Goal: Task Accomplishment & Management: Complete application form

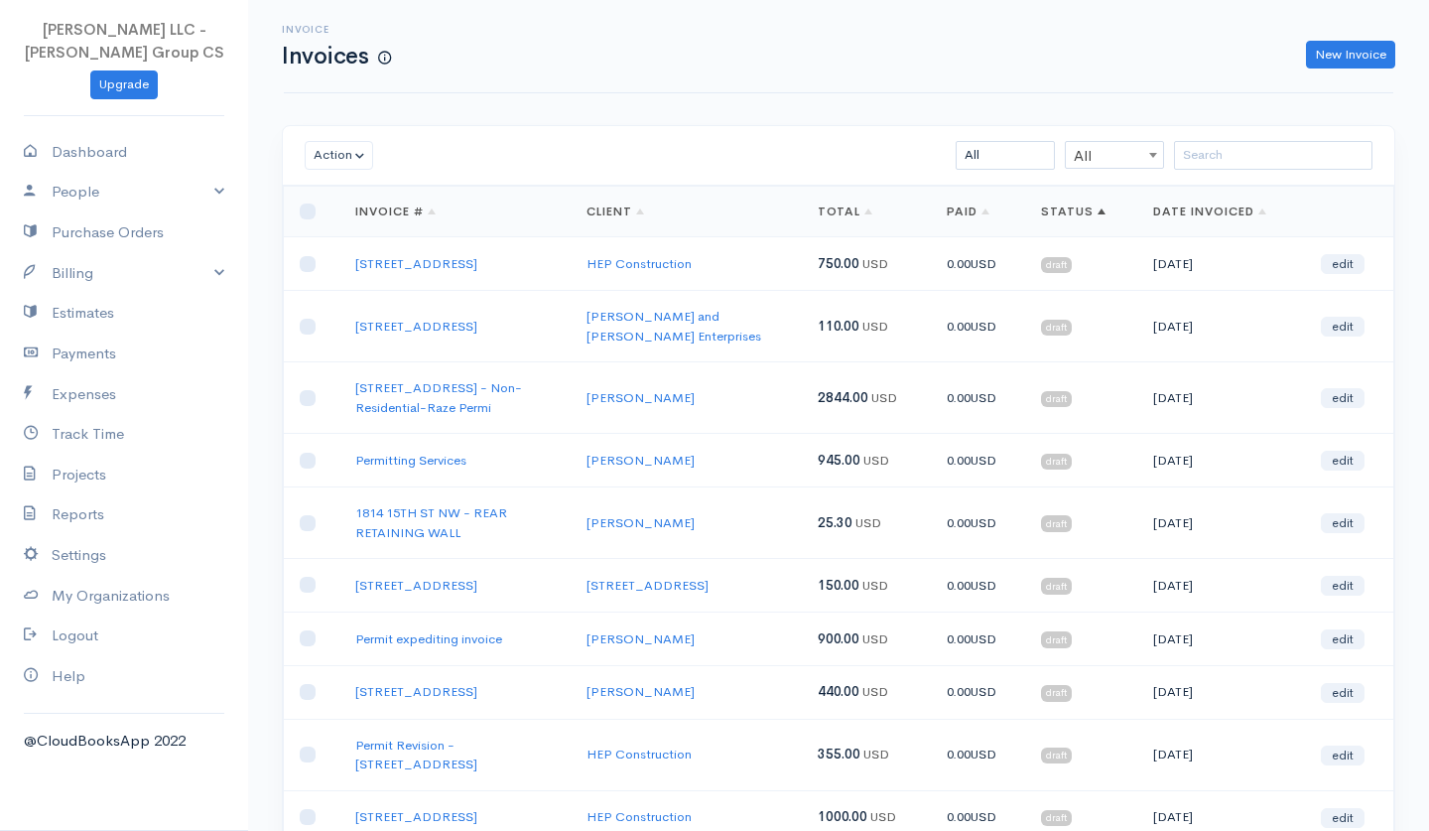
click at [1355, 55] on link "New Invoice" at bounding box center [1350, 55] width 89 height 29
select select "[GEOGRAPHIC_DATA]"
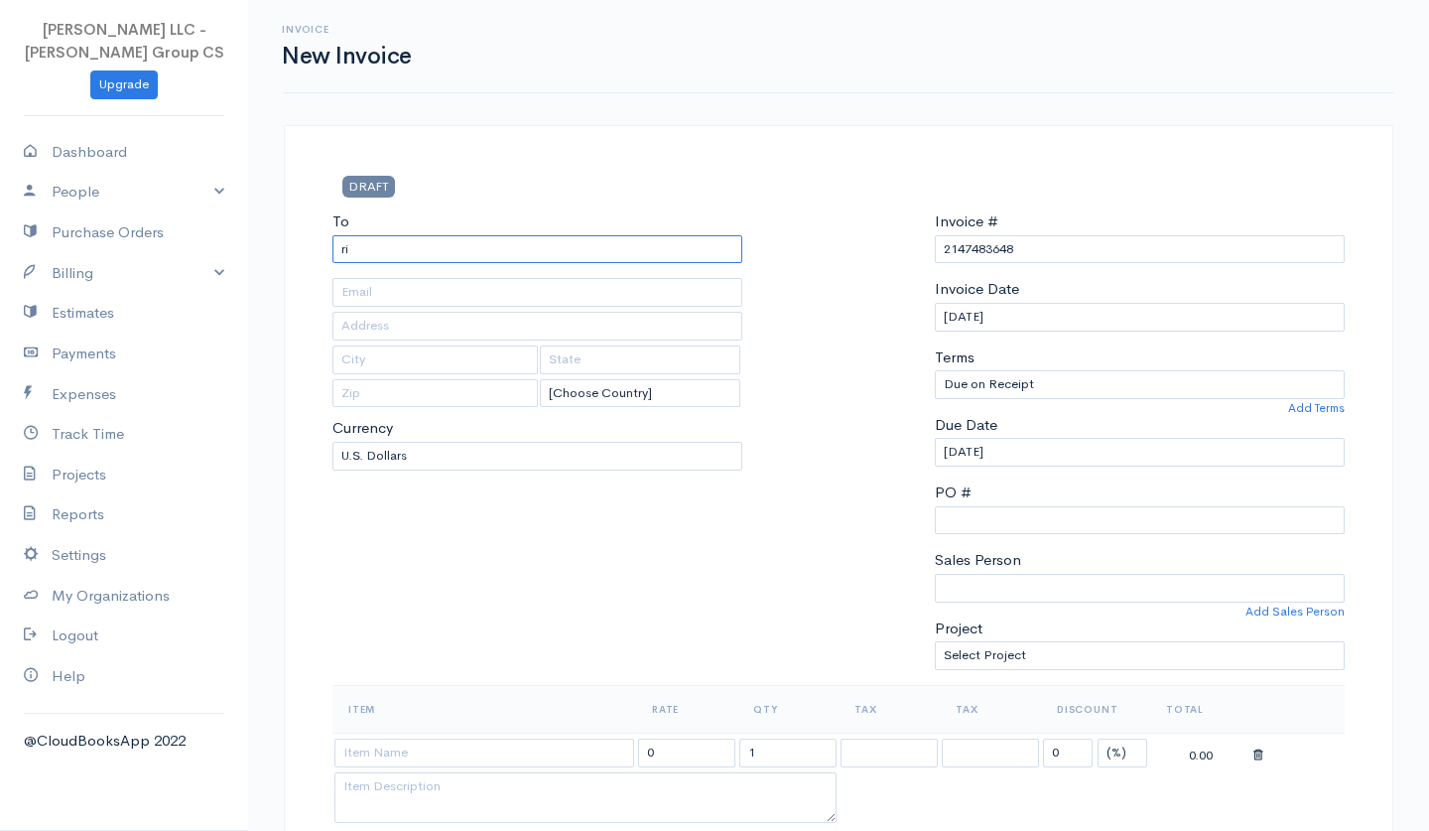
type input "r"
type input "[PERSON_NAME]"
click at [514, 291] on input "text" at bounding box center [537, 292] width 410 height 29
paste input "[EMAIL_ADDRESS][DOMAIN_NAME]"
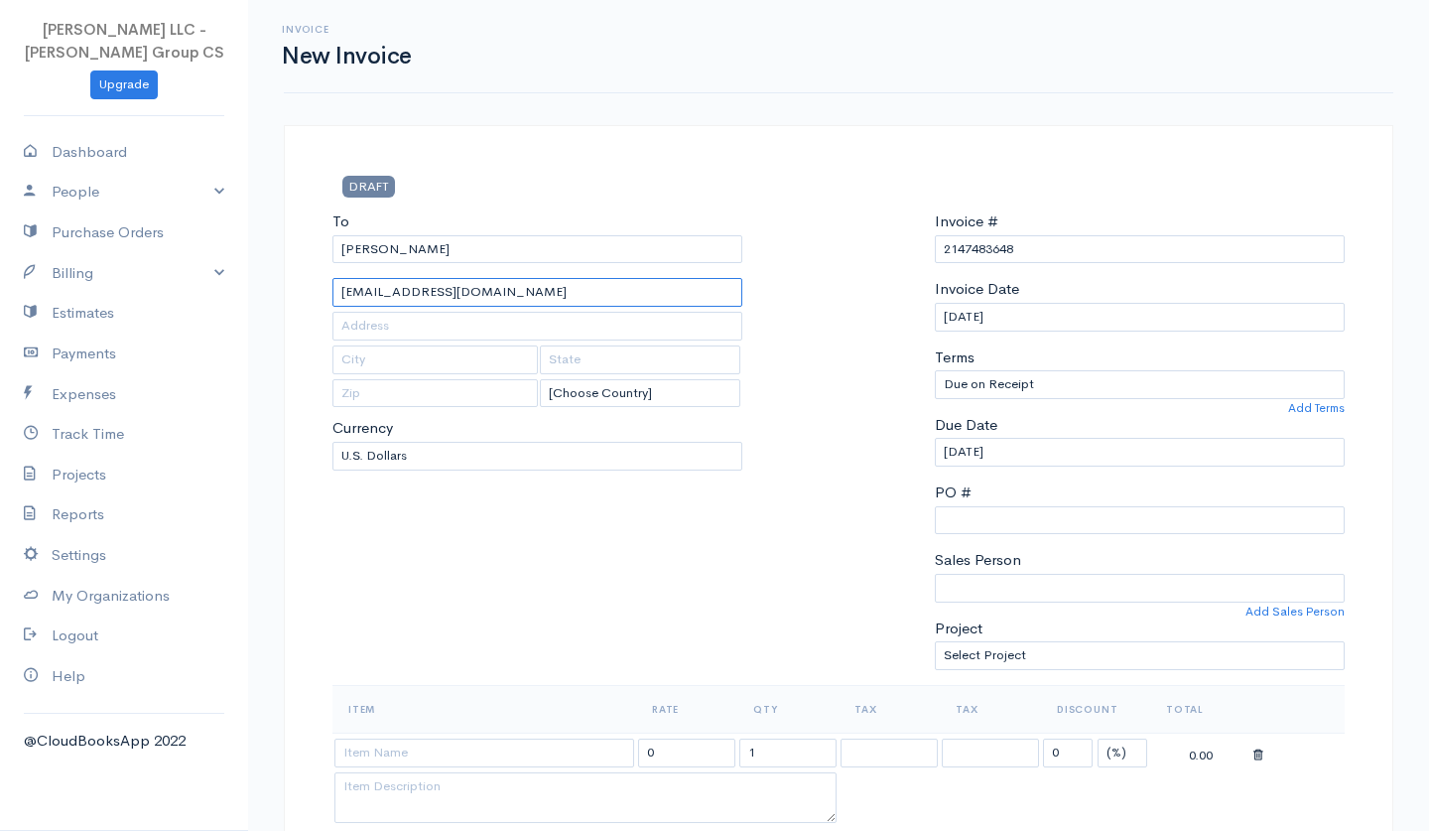
type input "[EMAIL_ADDRESS][DOMAIN_NAME]"
click at [524, 322] on input "text" at bounding box center [537, 326] width 410 height 29
paste input "[STREET_ADDRESS]"
type input "[STREET_ADDRESS]"
click at [972, 249] on input "2147483648" at bounding box center [1140, 249] width 410 height 29
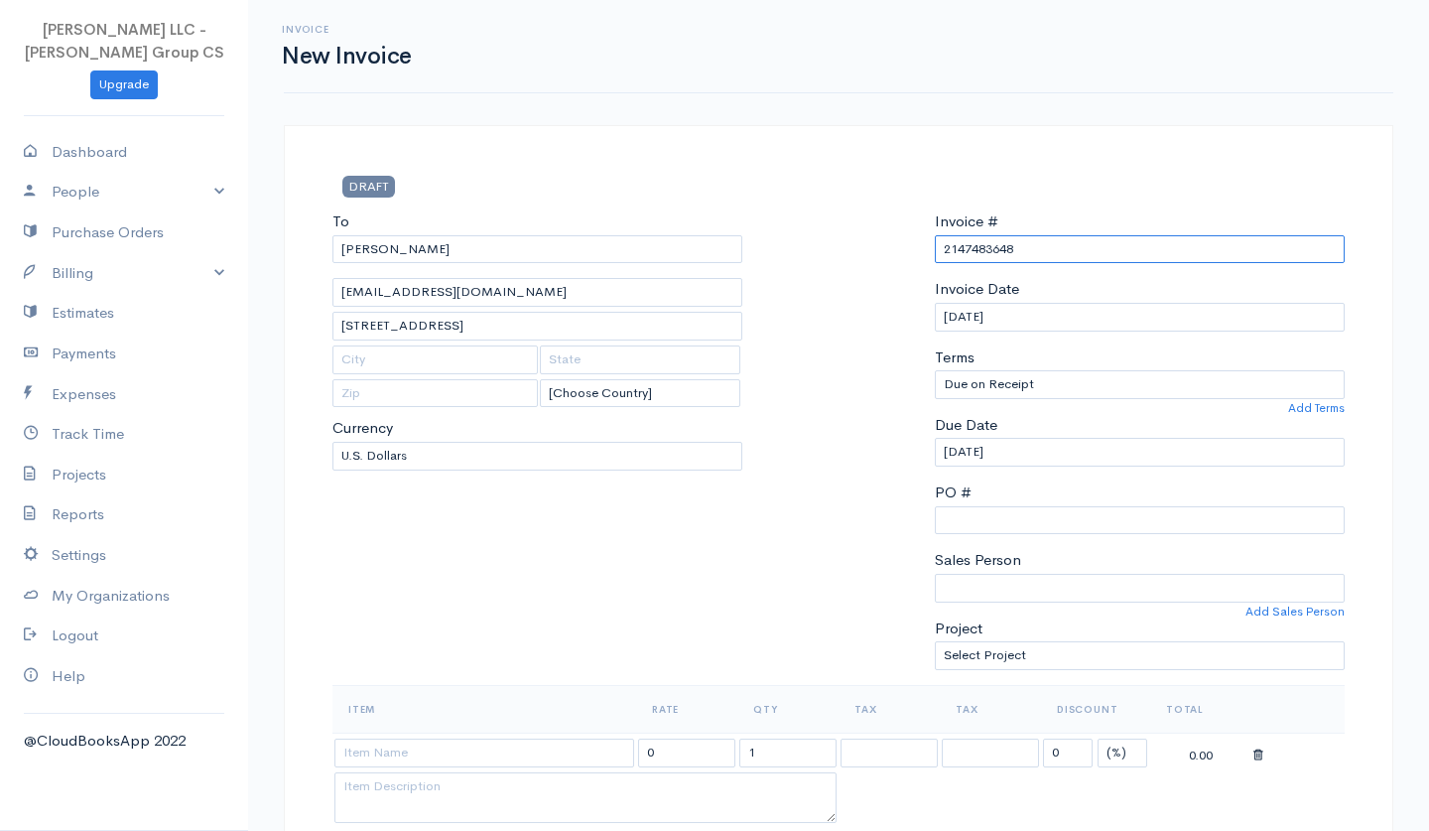
click at [972, 249] on input "2147483648" at bounding box center [1140, 249] width 410 height 29
paste input "[STREET_ADDRESS]"
type input "[STREET_ADDRESS]"
click at [789, 516] on div at bounding box center [838, 447] width 172 height 474
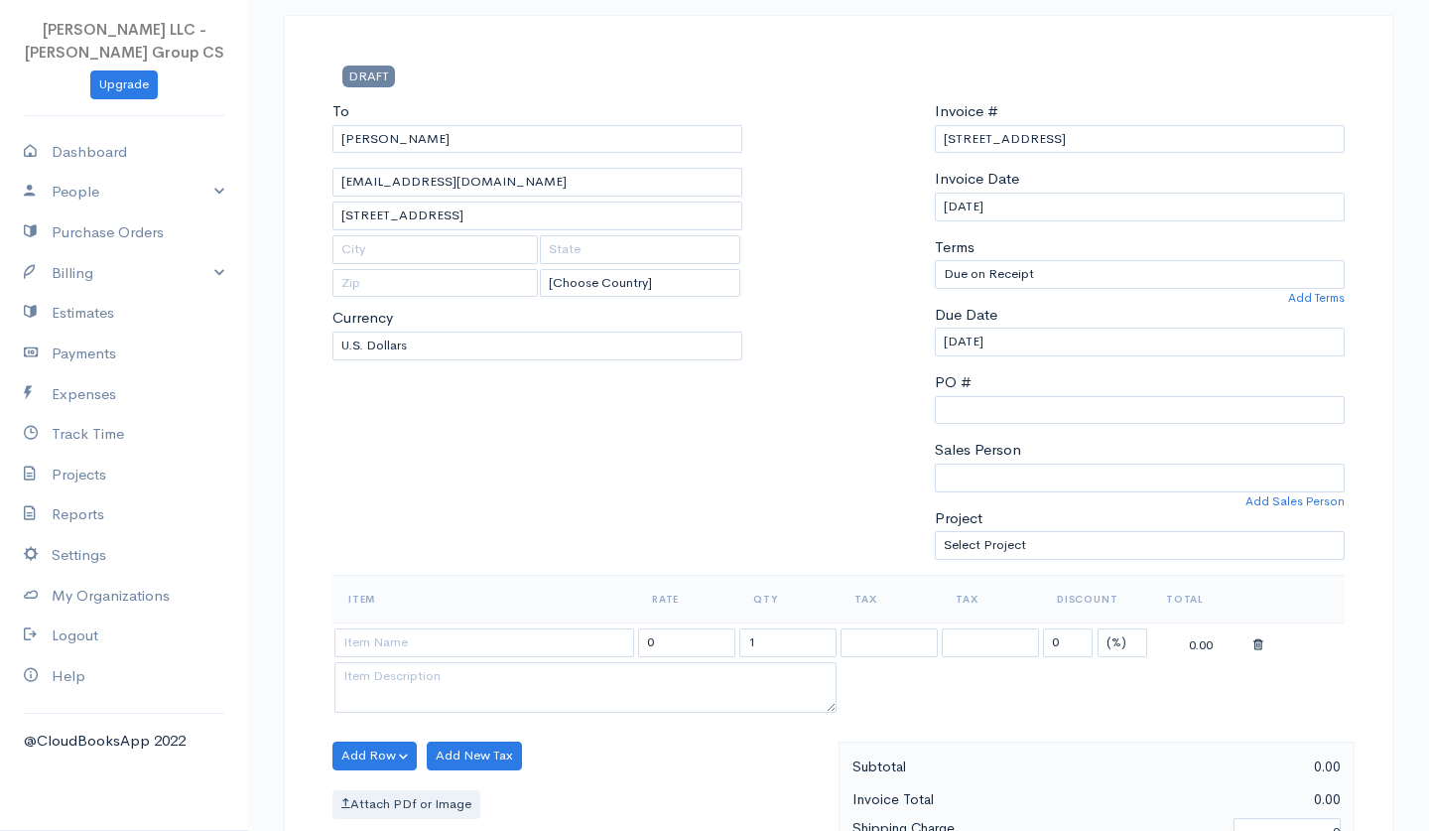
scroll to position [119, 0]
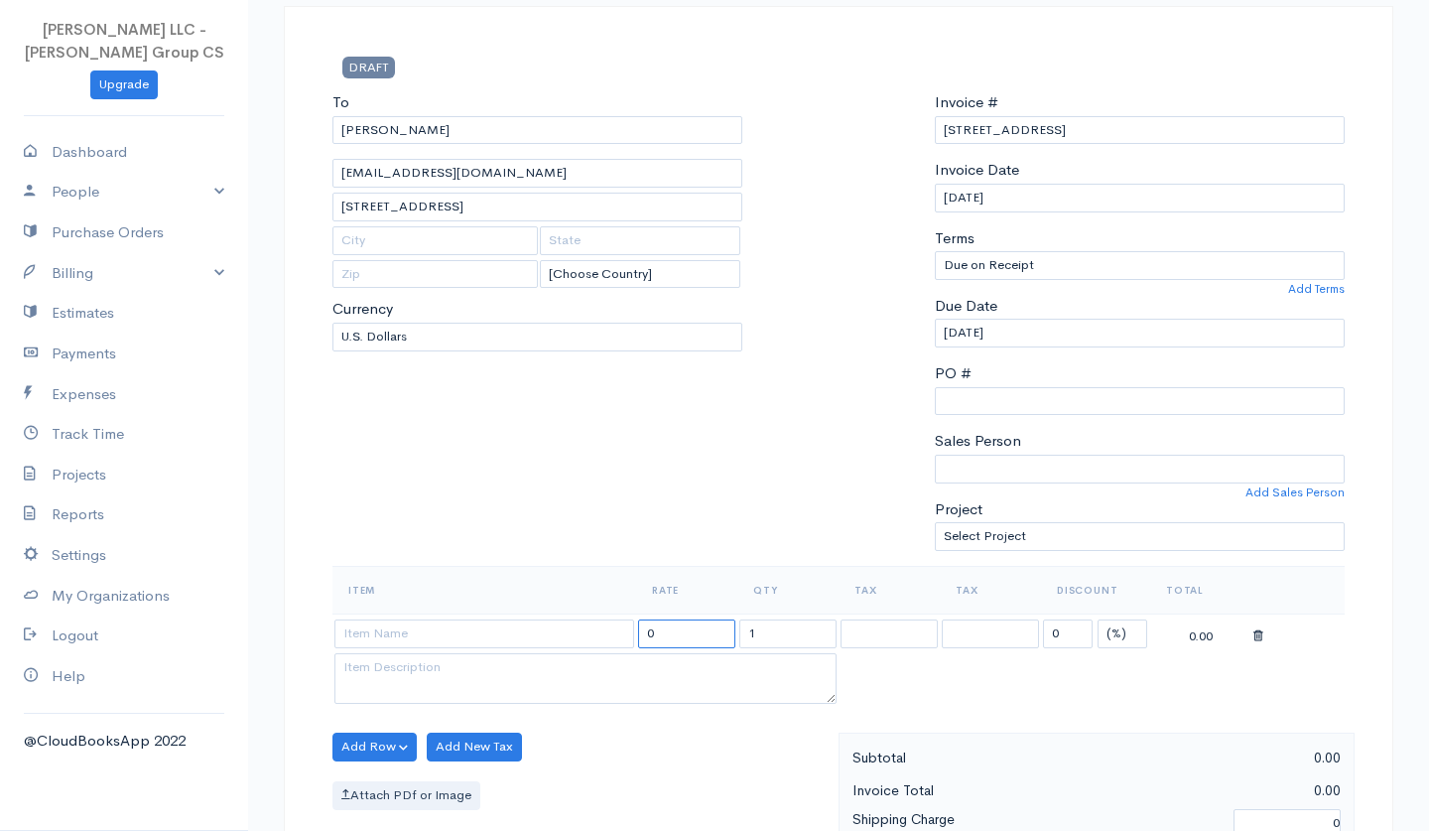
drag, startPoint x: 686, startPoint y: 638, endPoint x: 630, endPoint y: 631, distance: 56.0
click at [630, 631] on tr "0 1 0 (%) Flat 0.00" at bounding box center [838, 632] width 1012 height 39
type input "5"
type input "800"
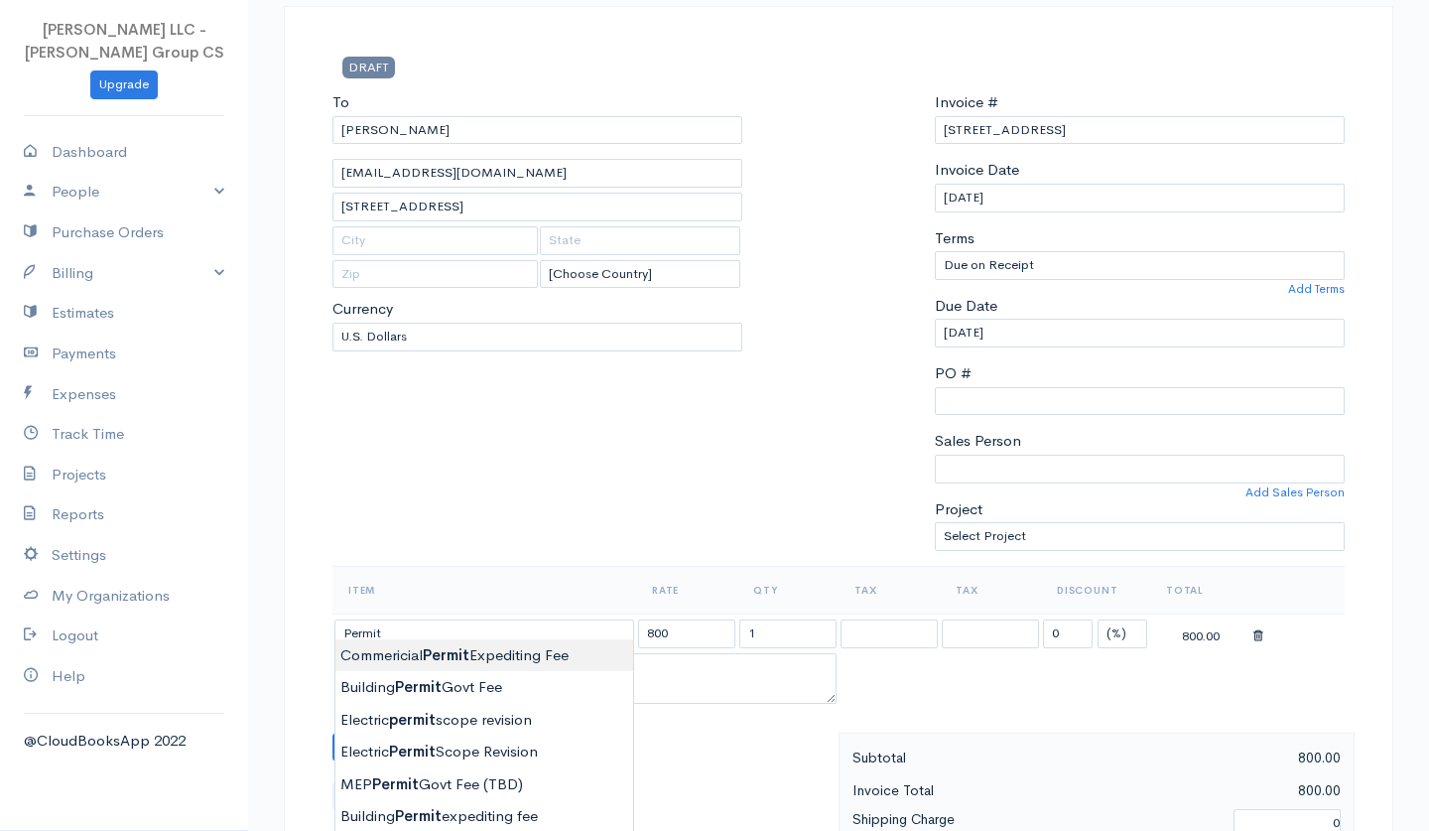
type input "Commericial Permit Expediting Fee"
click at [565, 659] on body "[PERSON_NAME] LLC - [PERSON_NAME] Group CS Upgrade Dashboard People Clients Ven…" at bounding box center [714, 797] width 1429 height 1832
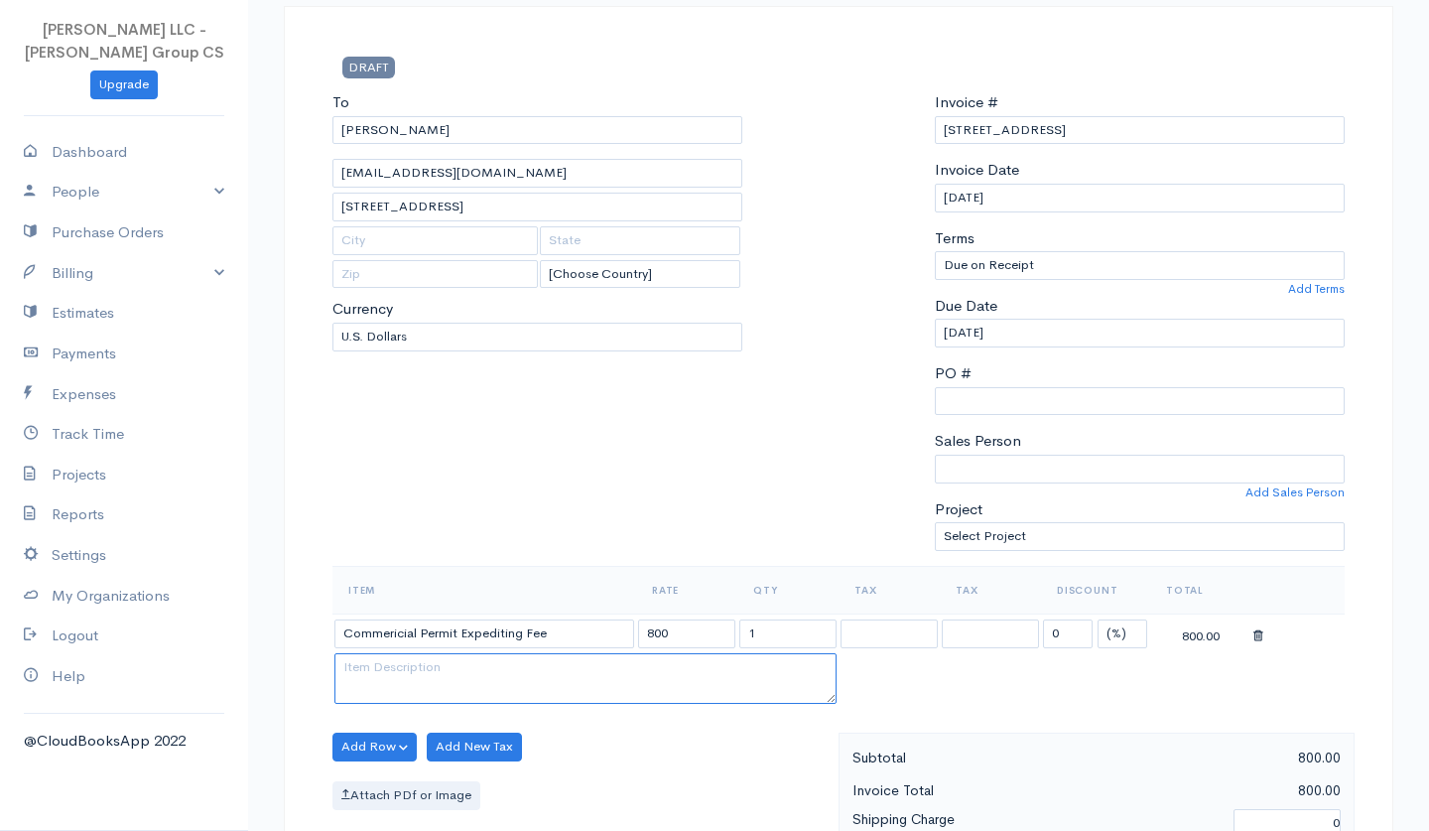
click at [586, 665] on textarea at bounding box center [585, 679] width 502 height 52
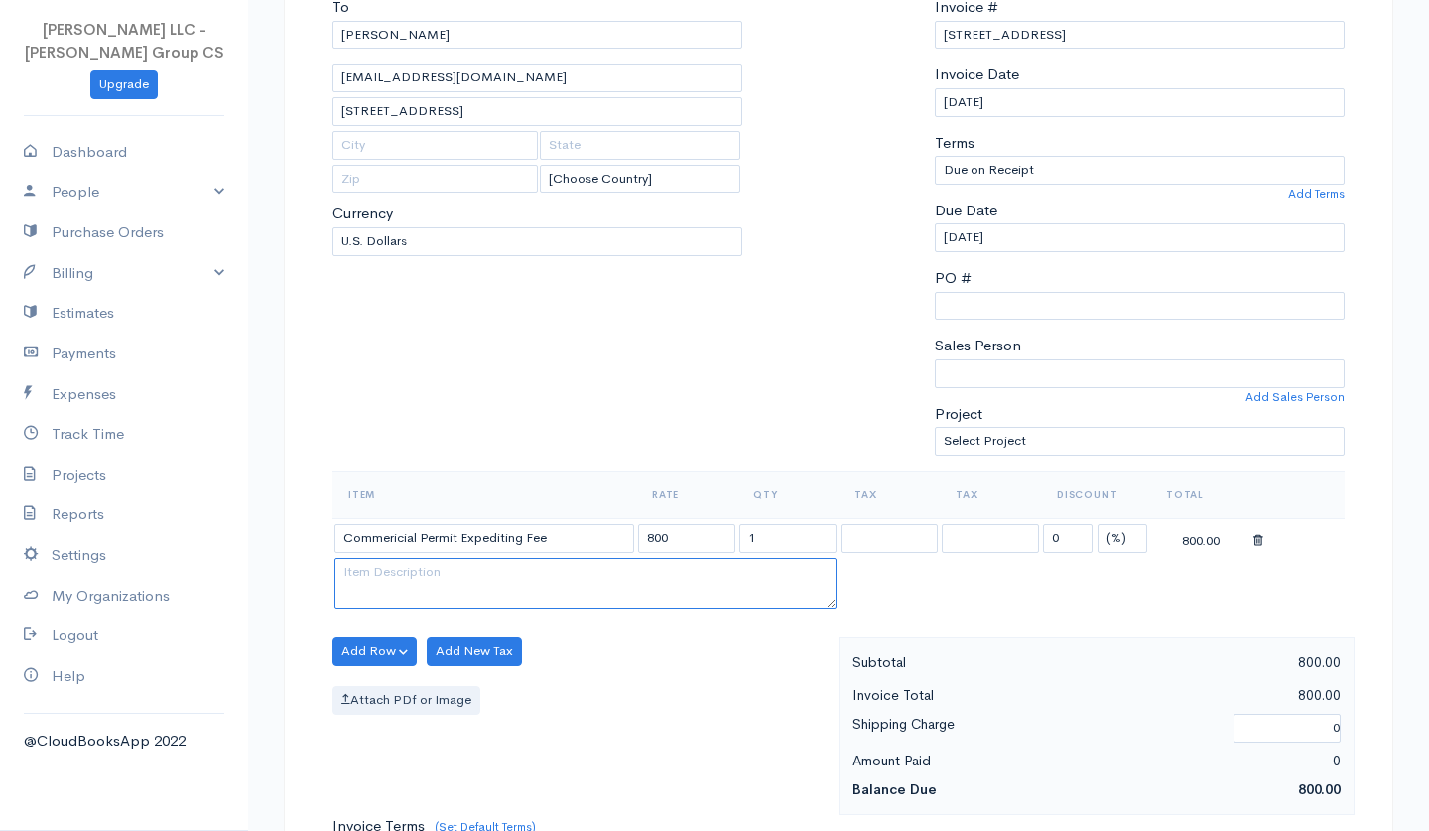
scroll to position [218, 0]
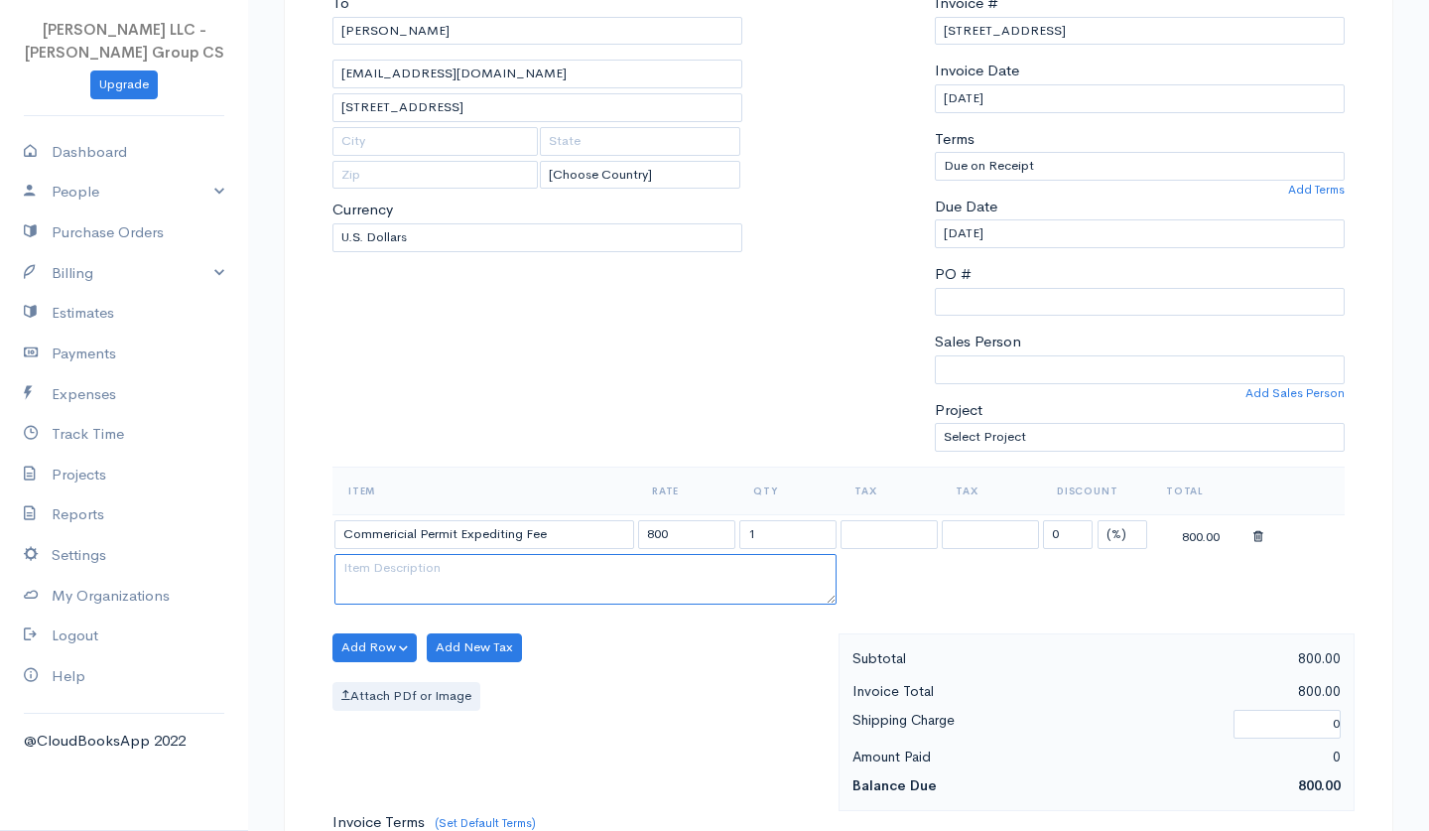
paste textarea "[STREET_ADDRESS]"
click at [594, 700] on div "Add Row Add Item Row Add Time Row Add New Tax Attach PDf or Image" at bounding box center [581, 722] width 516 height 178
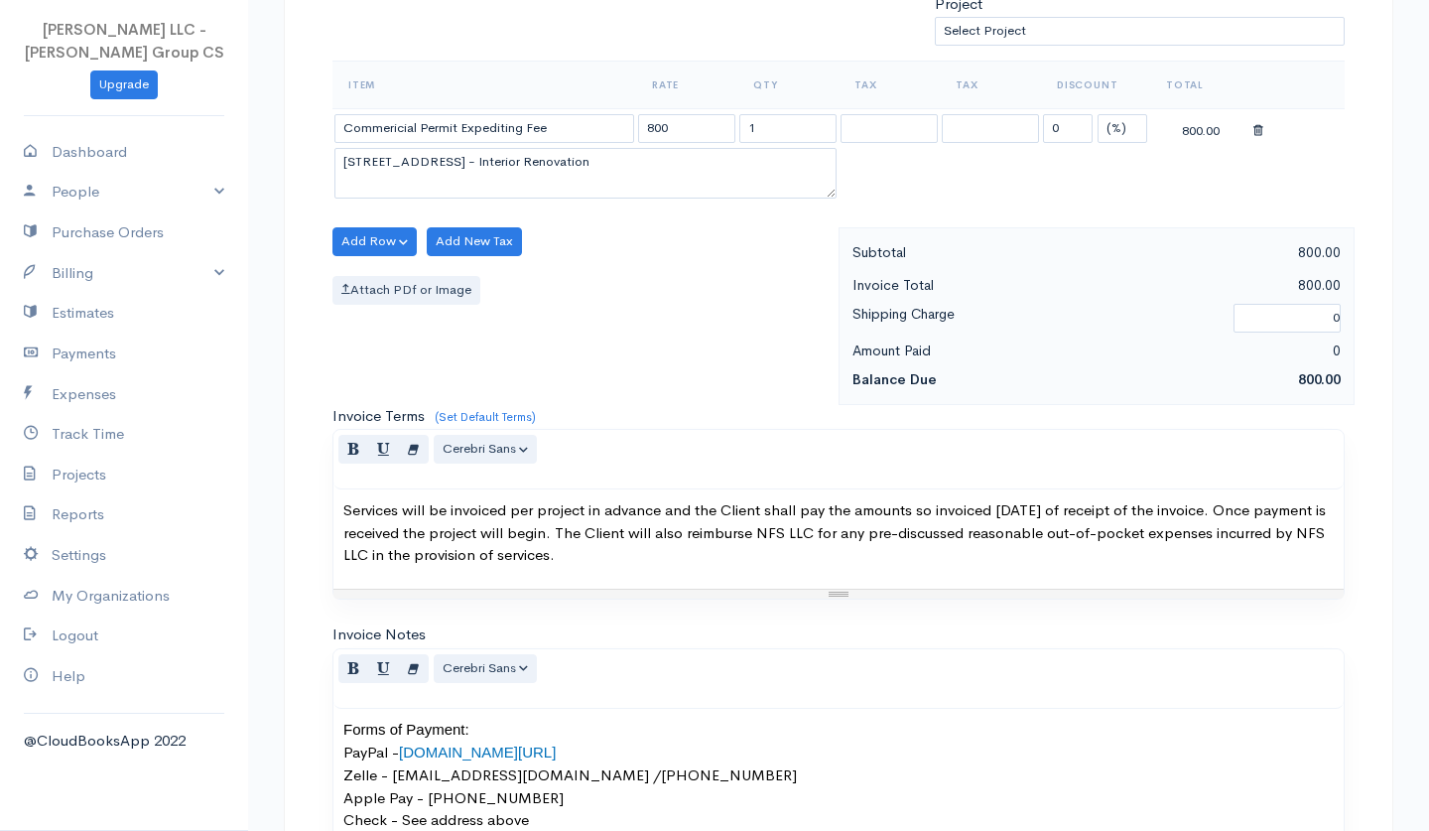
scroll to position [667, 0]
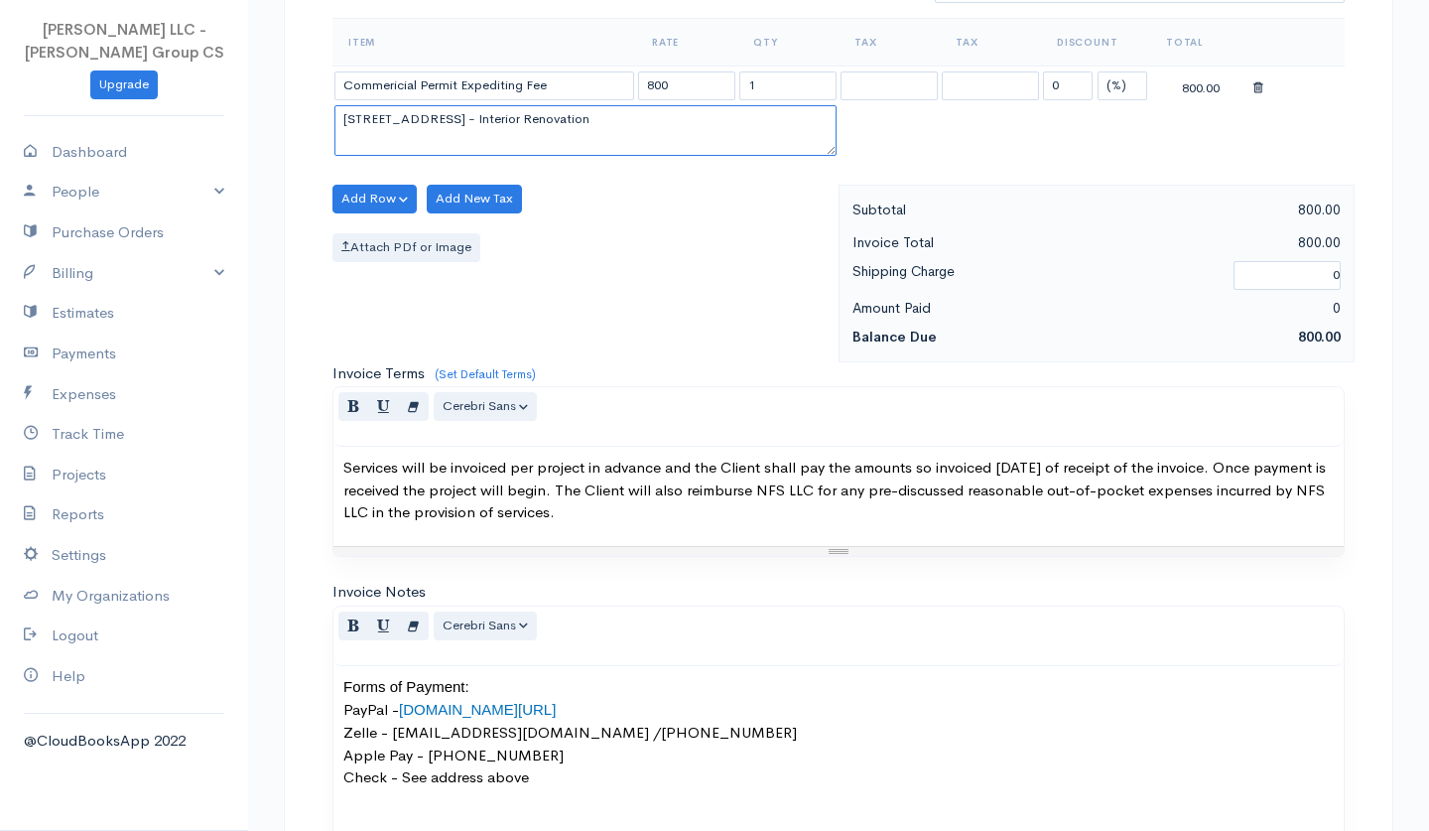
click at [637, 116] on textarea "[STREET_ADDRESS] - Interior Renovation" at bounding box center [585, 131] width 502 height 52
type textarea "[STREET_ADDRESS] - Interior Renovation building permit"
click at [637, 219] on div "Add Row Add Item Row Add Time Row Add New Tax Attach PDf or Image" at bounding box center [581, 274] width 516 height 178
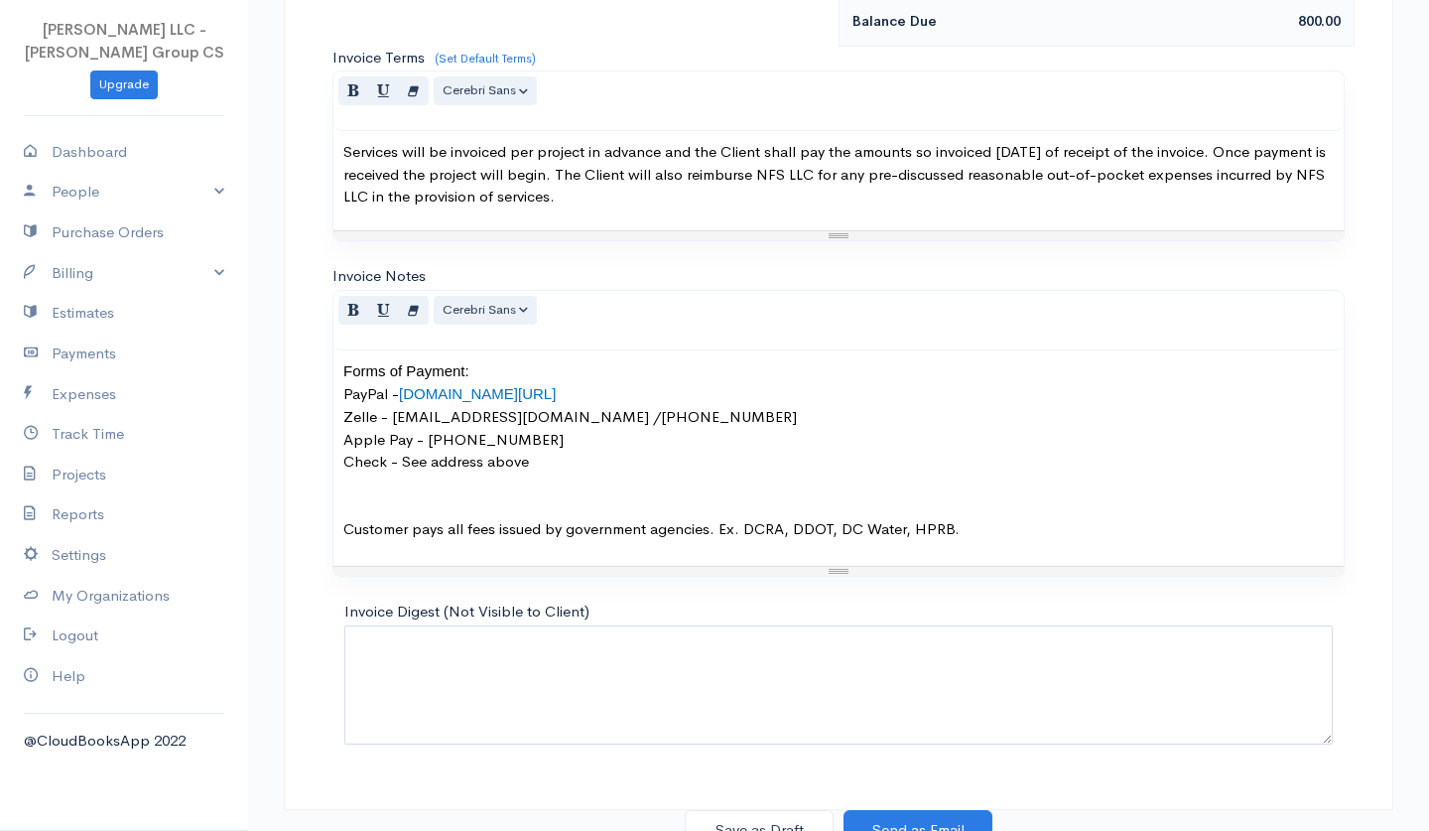
scroll to position [981, 0]
click at [756, 811] on button "Save as Draft" at bounding box center [759, 831] width 149 height 41
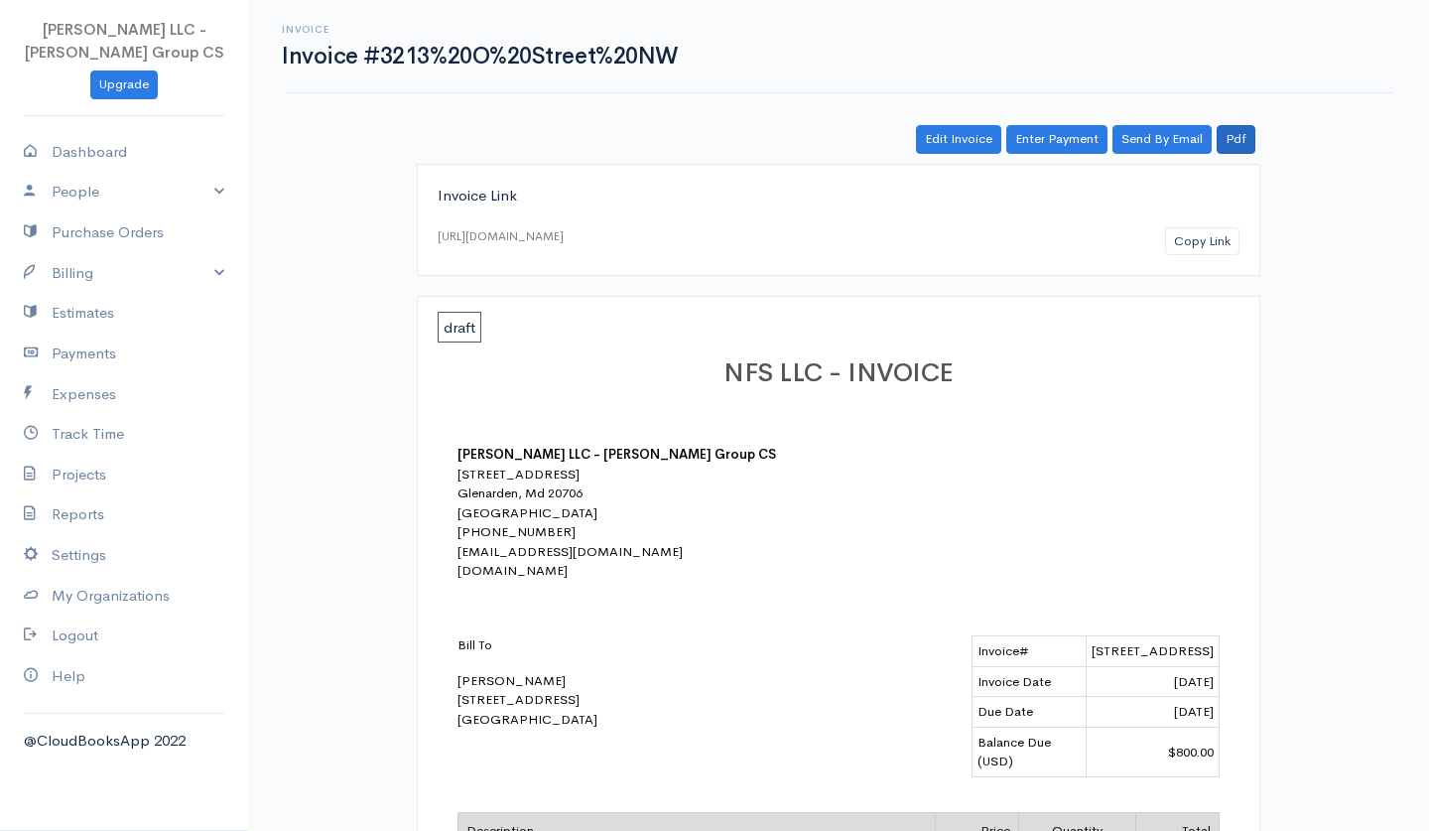
click at [1234, 136] on link "Pdf" at bounding box center [1236, 139] width 39 height 29
click at [1239, 142] on link "Pdf" at bounding box center [1236, 139] width 39 height 29
click at [1181, 239] on button "Copy Link" at bounding box center [1202, 241] width 74 height 29
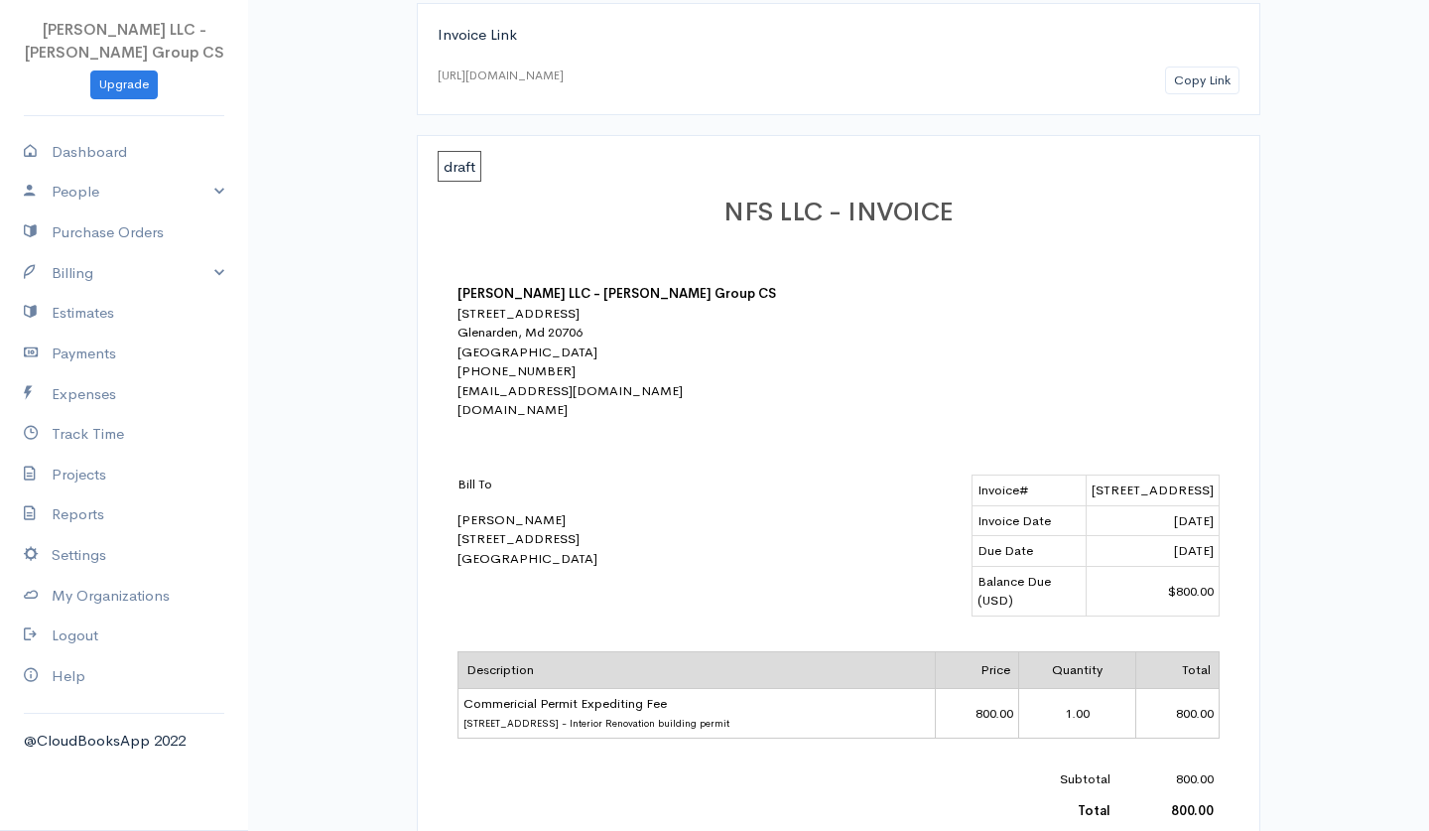
scroll to position [303, 0]
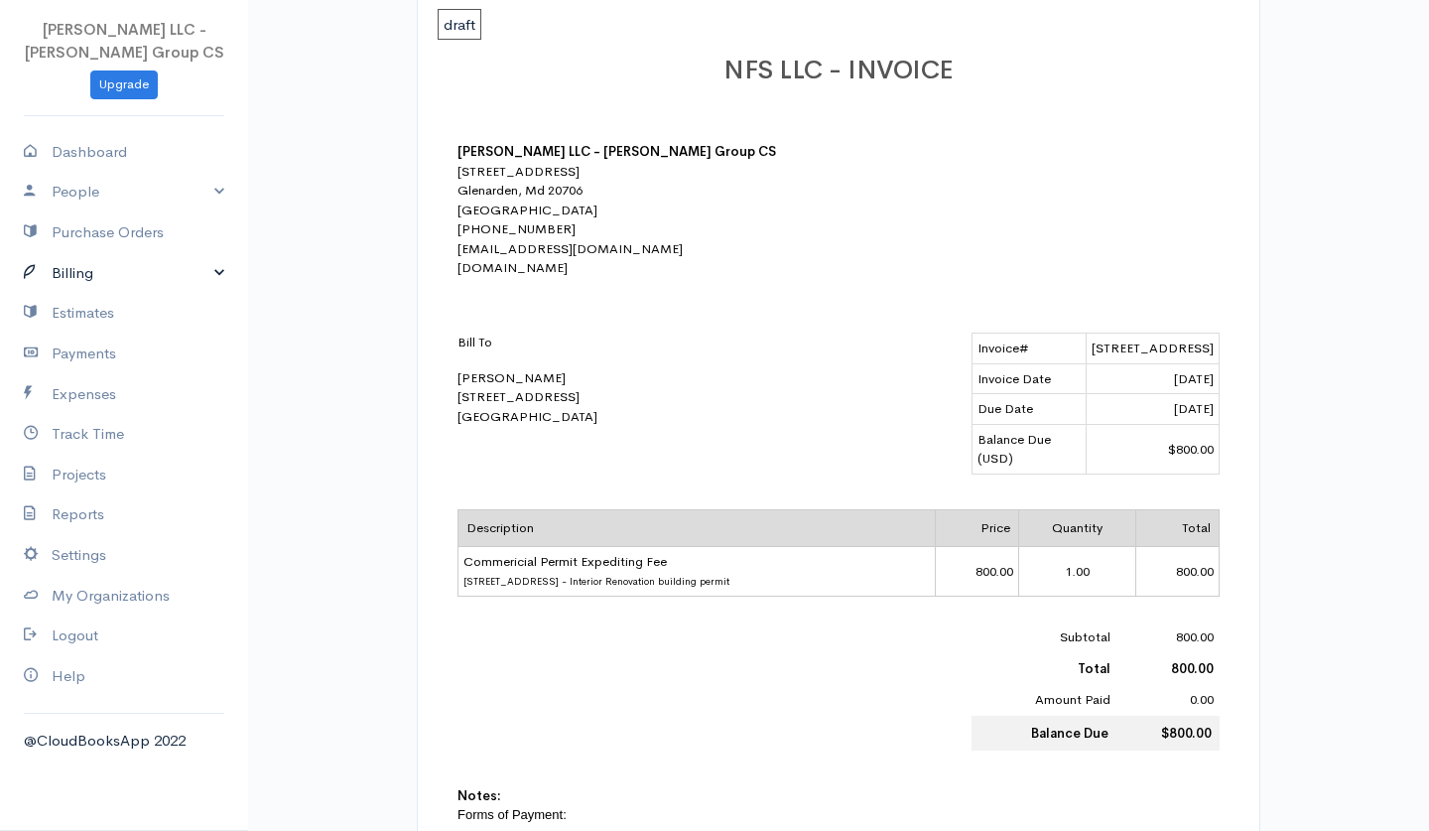
click at [78, 265] on link "Billing" at bounding box center [124, 273] width 248 height 41
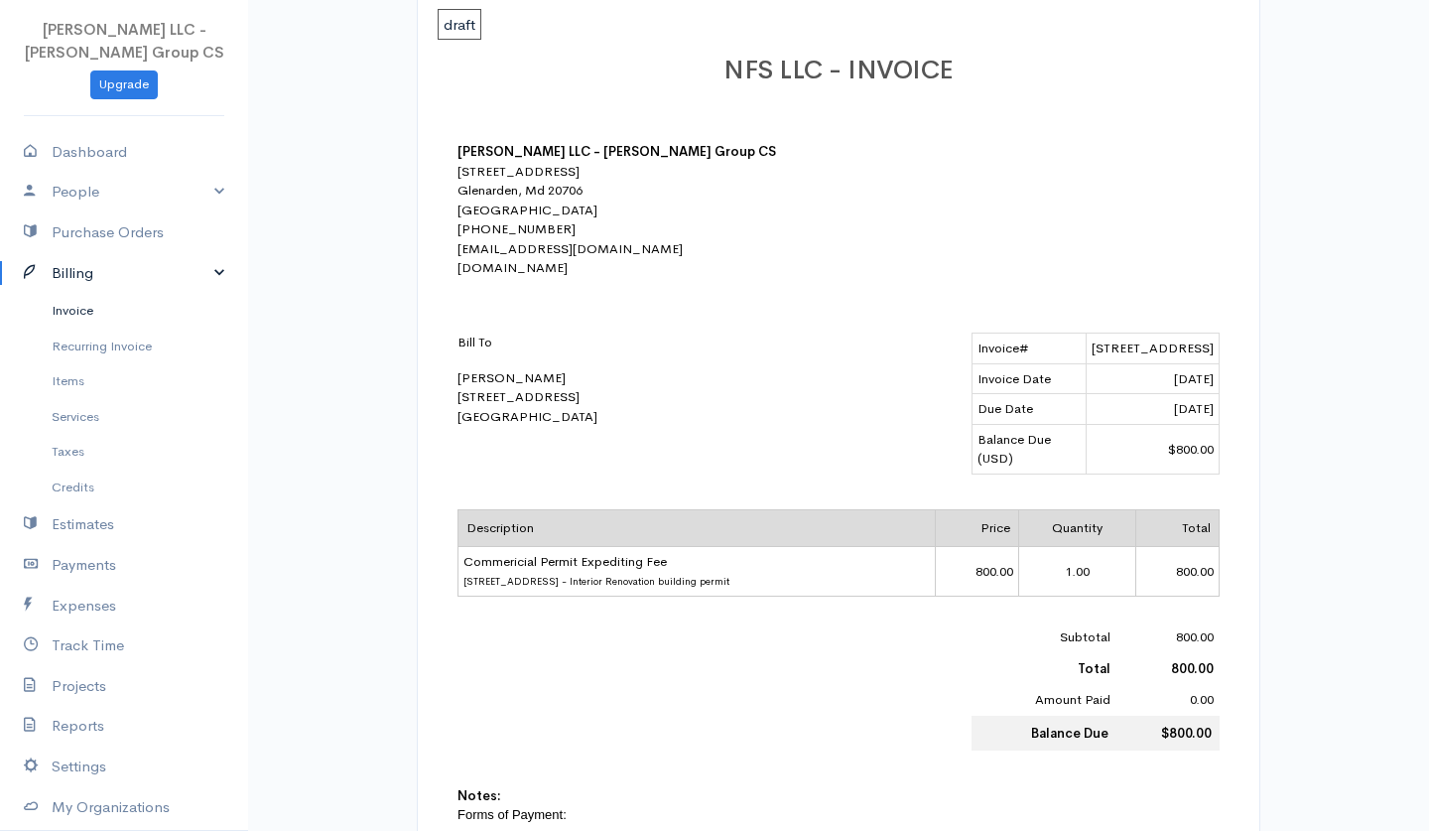
click at [88, 301] on link "Invoice" at bounding box center [124, 311] width 248 height 36
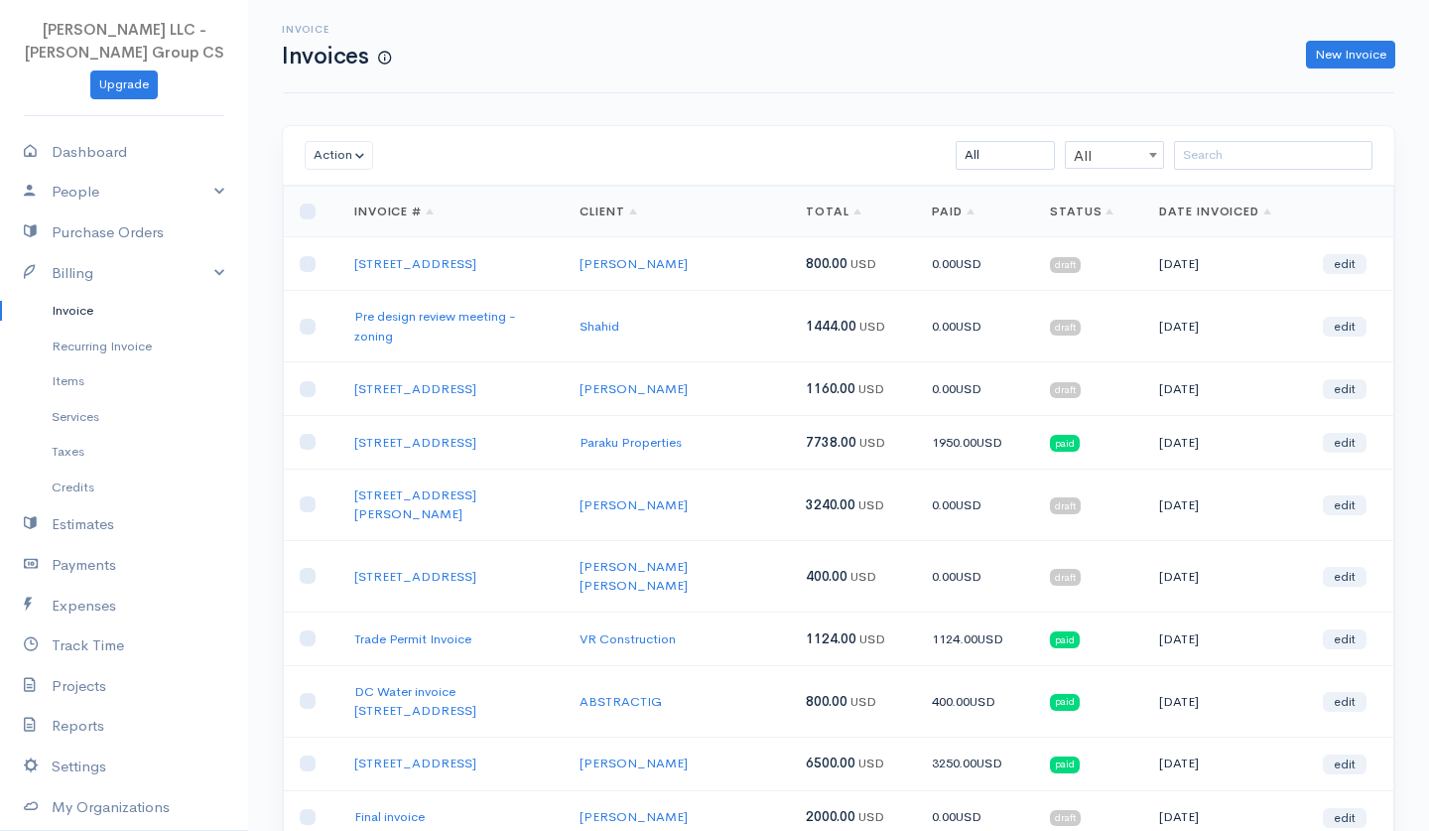
scroll to position [27, 0]
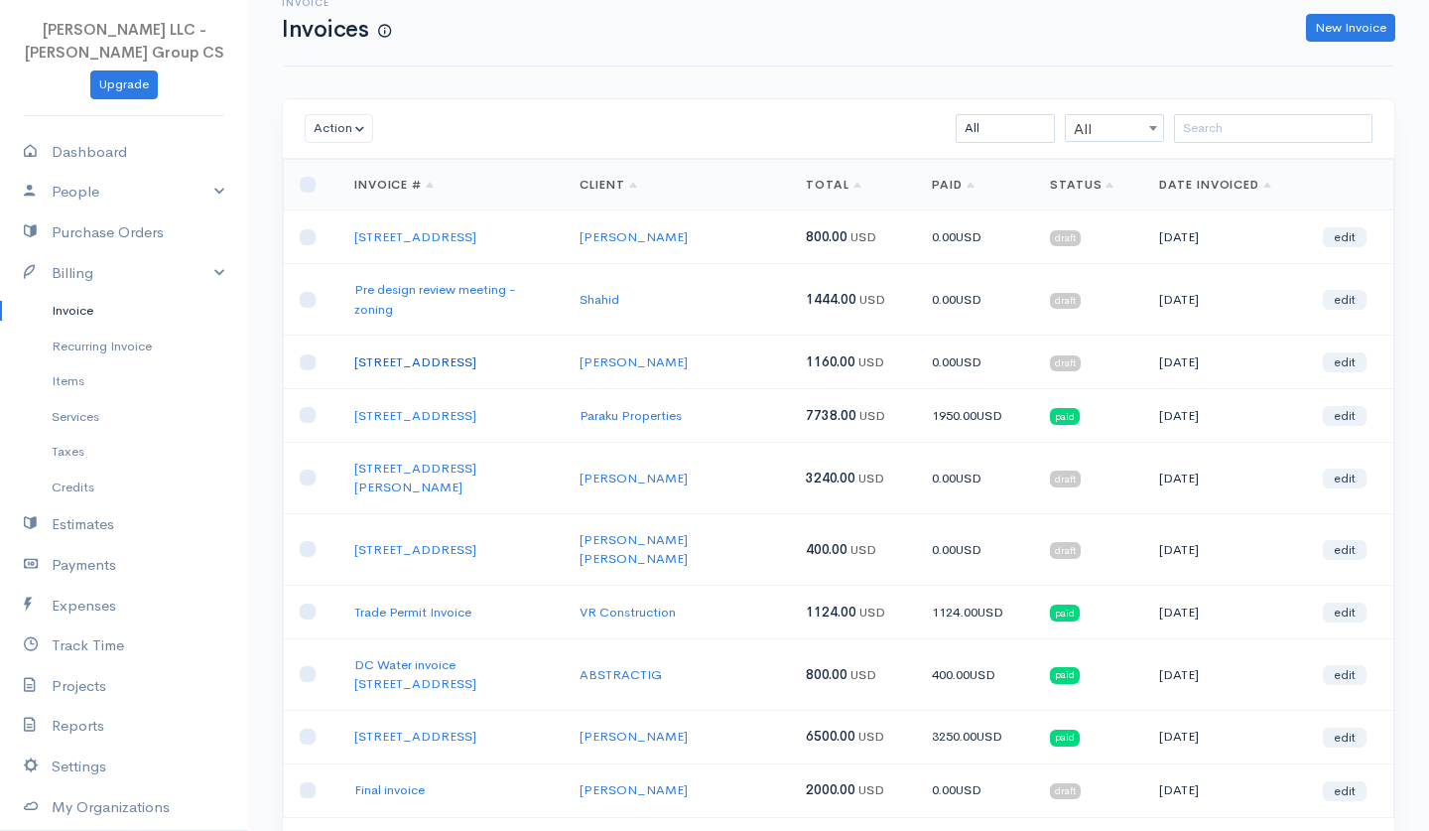
click at [423, 353] on link "[STREET_ADDRESS]" at bounding box center [415, 361] width 122 height 17
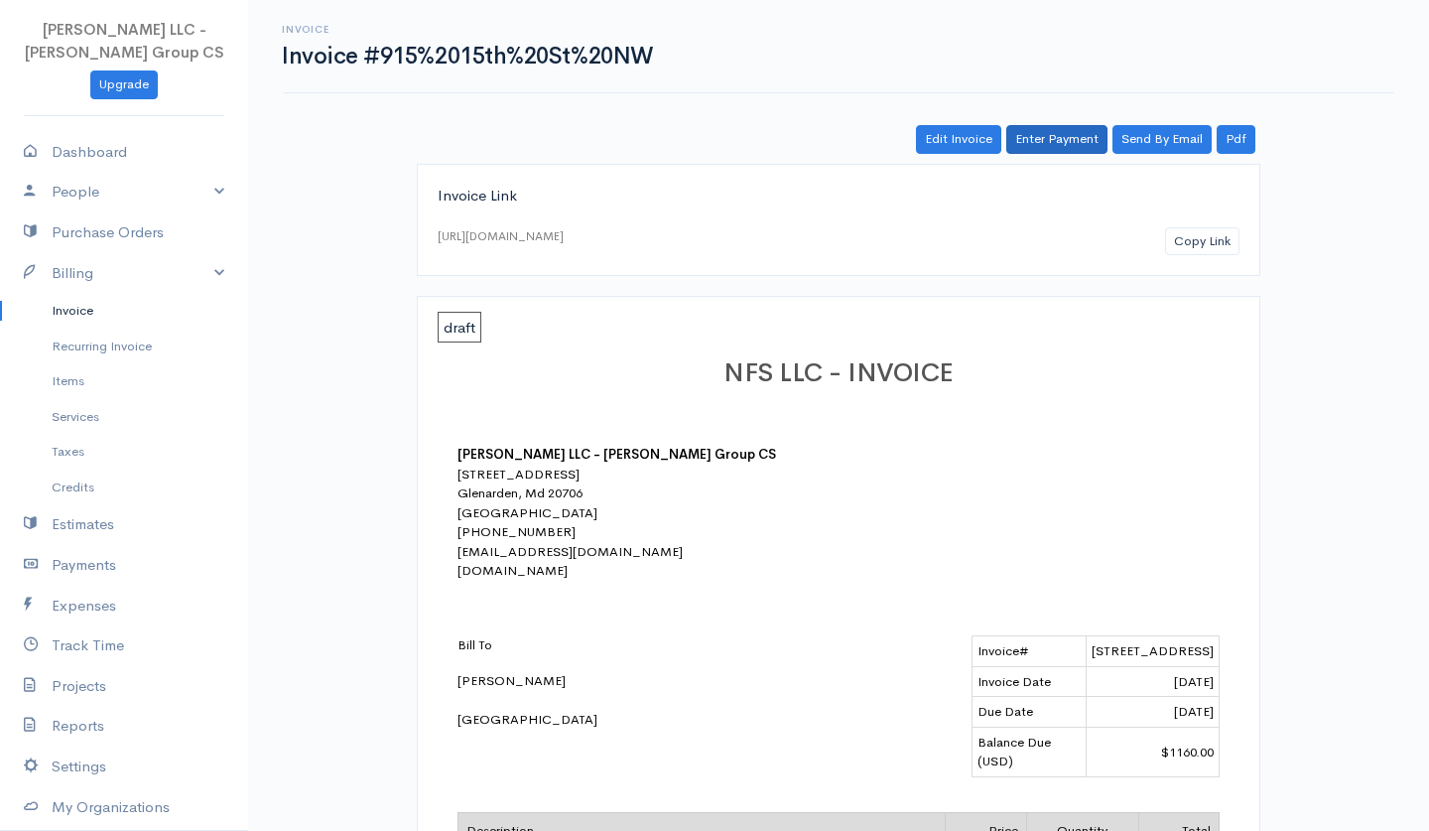
click at [1049, 148] on link "Enter Payment" at bounding box center [1056, 139] width 101 height 29
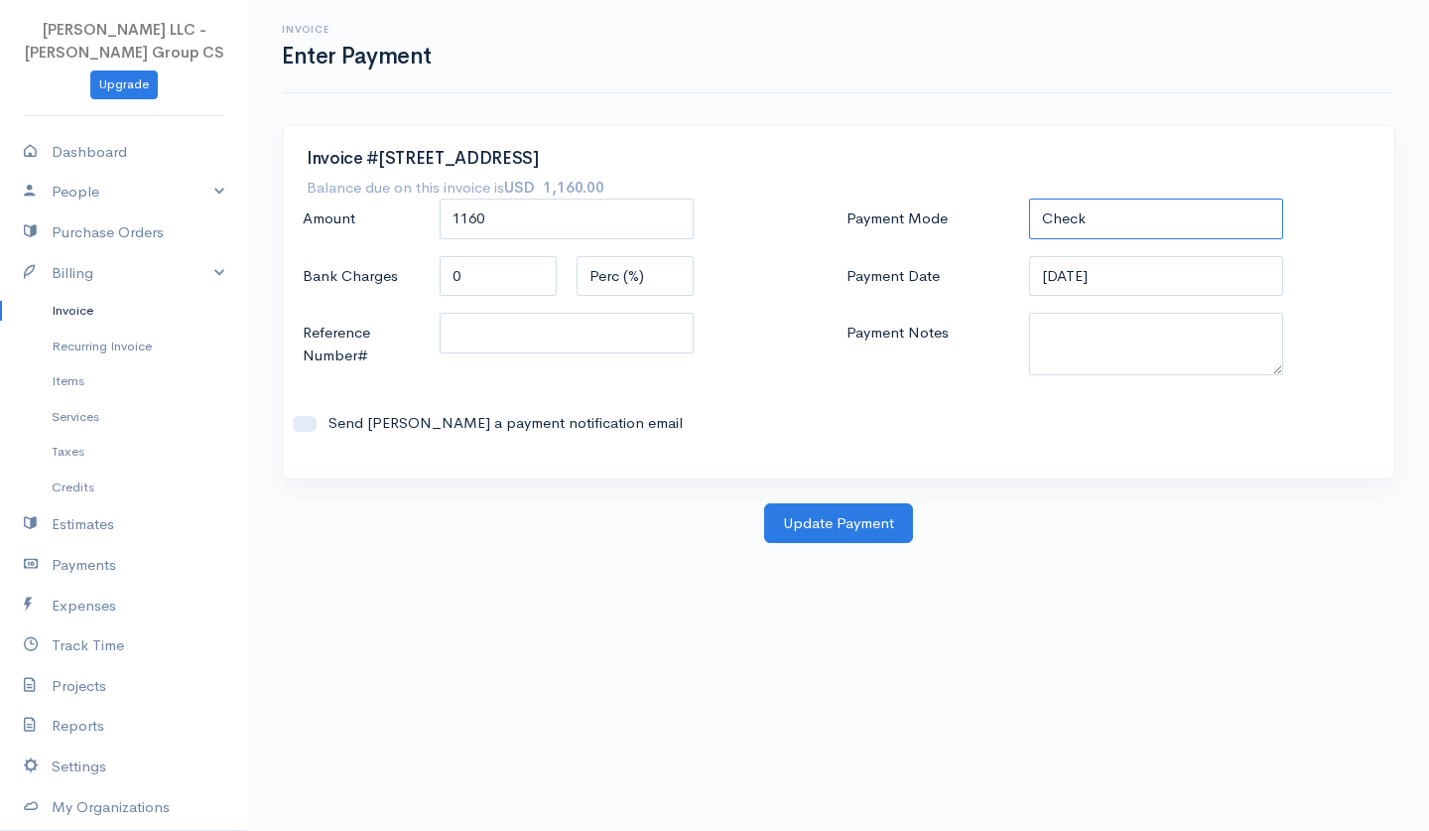
click at [1138, 210] on select "Check Bank Transfer Credit Cash Debit ACH VISA MASTERCARD AMEX DISCOVER DINERS …" at bounding box center [1156, 218] width 254 height 41
select select "PayPal"
click at [878, 532] on button "Update Payment" at bounding box center [838, 523] width 149 height 41
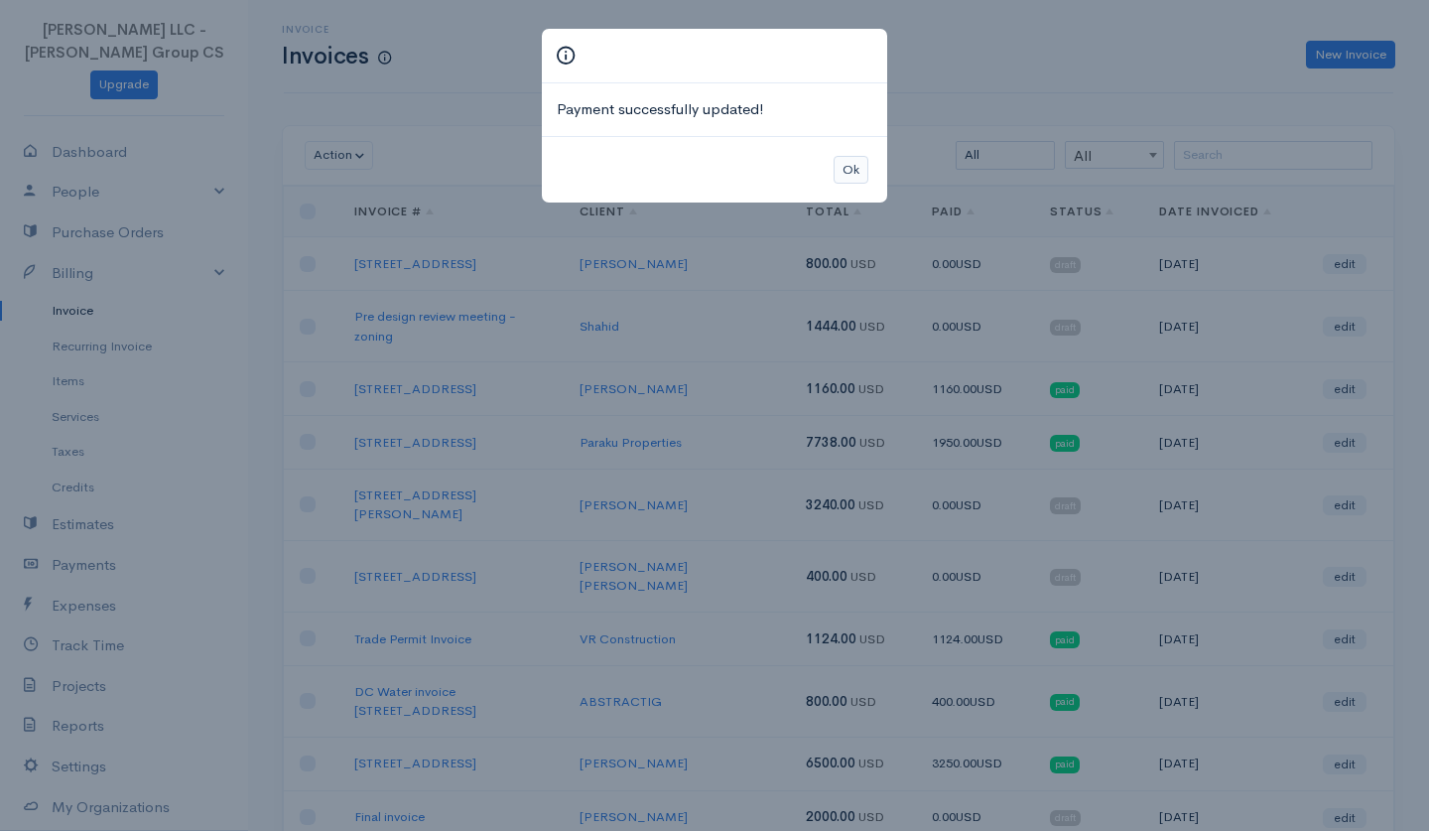
click at [857, 161] on button "Ok" at bounding box center [851, 170] width 35 height 29
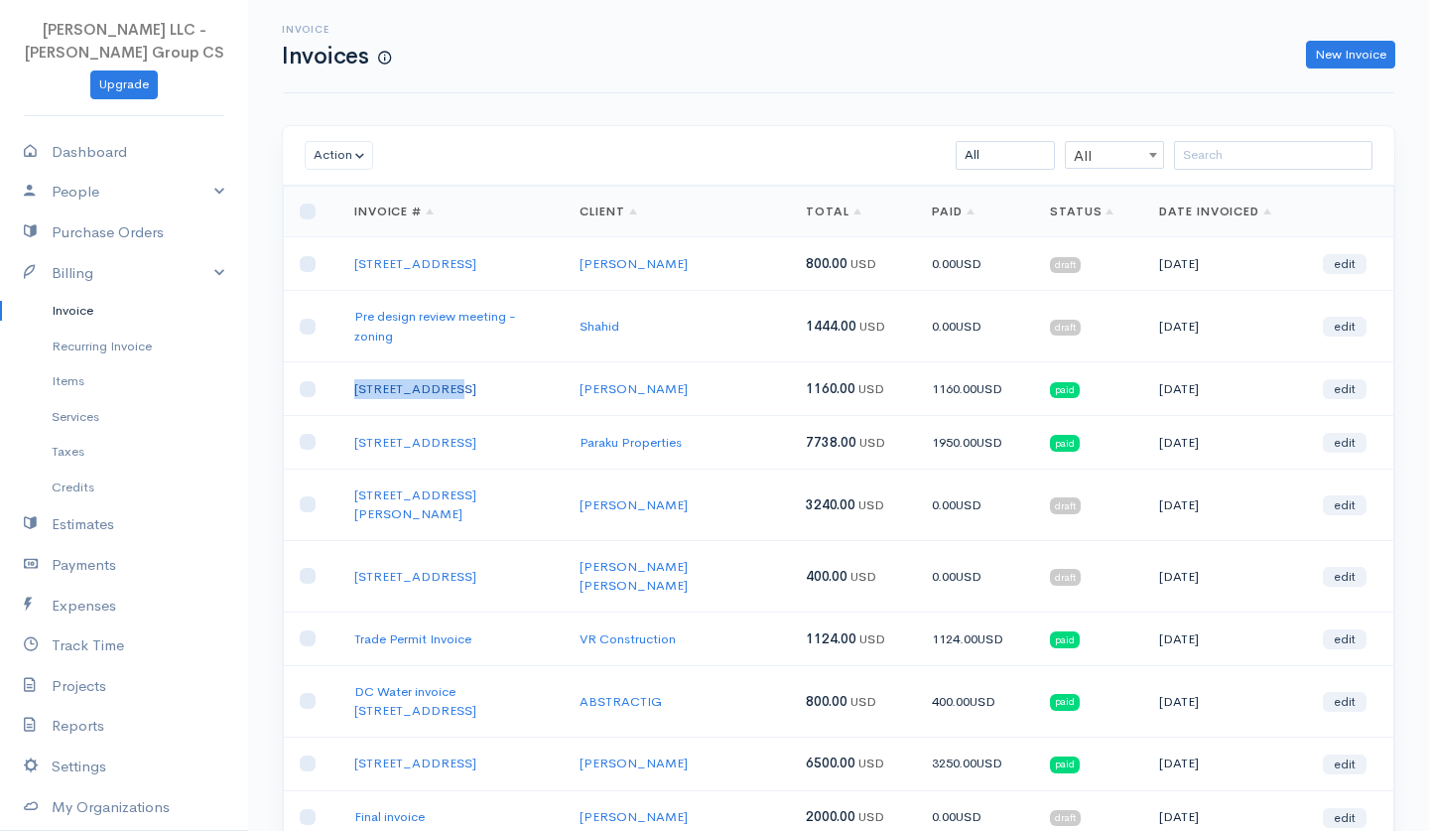
drag, startPoint x: 472, startPoint y: 372, endPoint x: 359, endPoint y: 369, distance: 113.2
click at [359, 369] on td "[STREET_ADDRESS]" at bounding box center [451, 389] width 226 height 54
copy link "[STREET_ADDRESS]"
click at [417, 808] on link "Final invoice" at bounding box center [389, 816] width 70 height 17
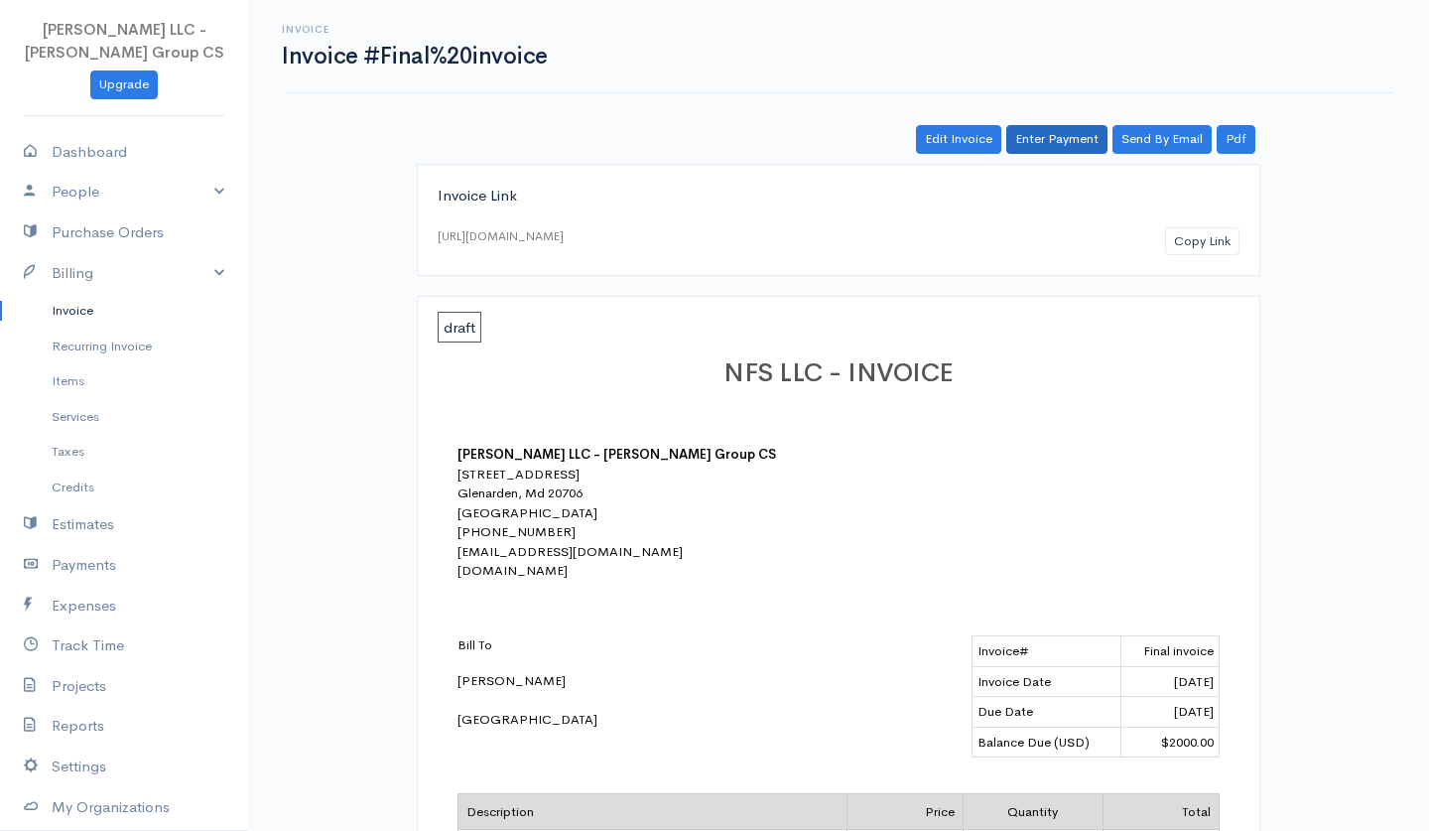
click at [1037, 142] on link "Enter Payment" at bounding box center [1056, 139] width 101 height 29
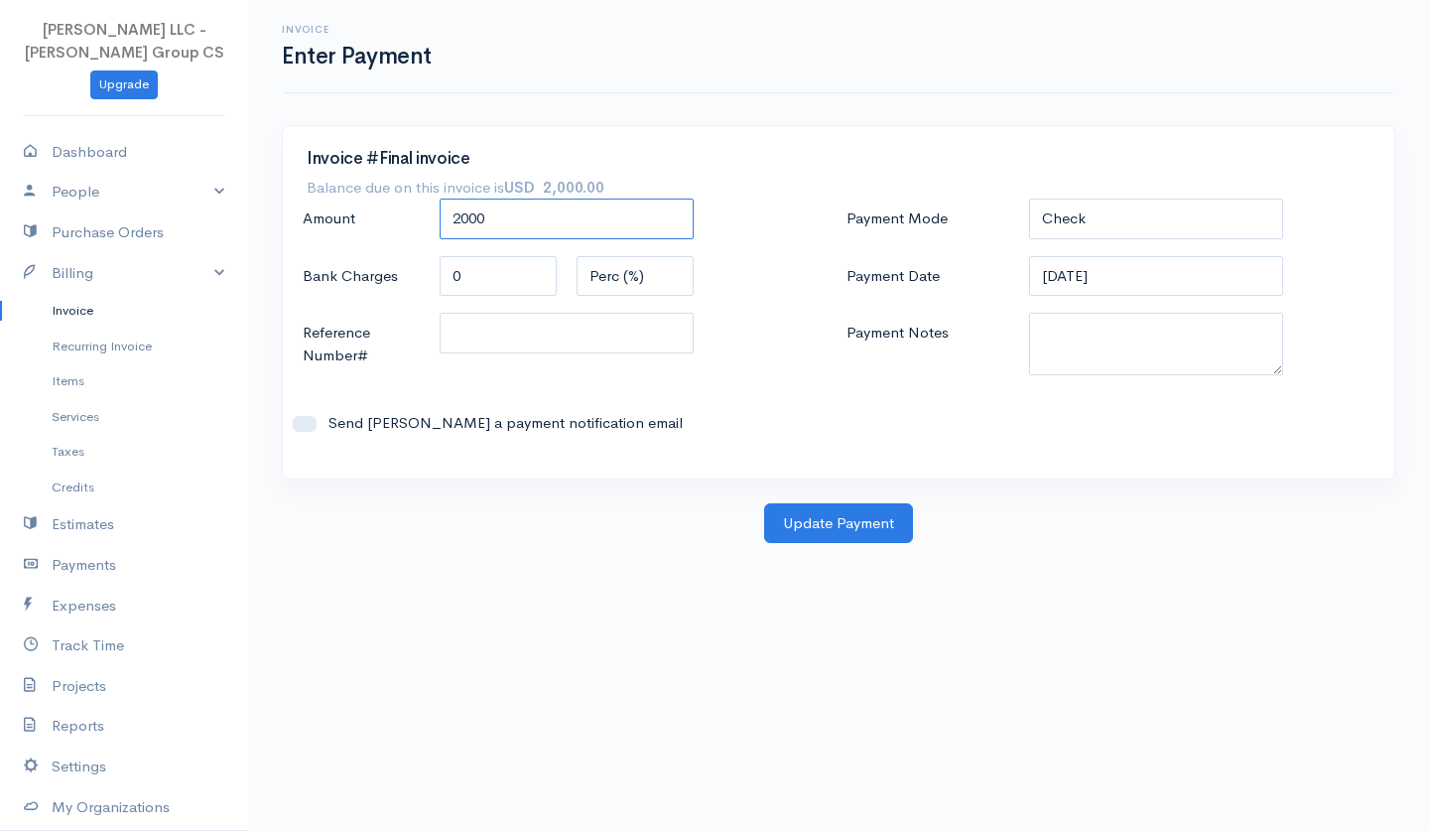
drag, startPoint x: 517, startPoint y: 226, endPoint x: 424, endPoint y: 224, distance: 93.3
click at [424, 224] on div "Amount 2000" at bounding box center [567, 219] width 548 height 43
type input "1000"
click at [848, 522] on button "Update Payment" at bounding box center [838, 523] width 149 height 41
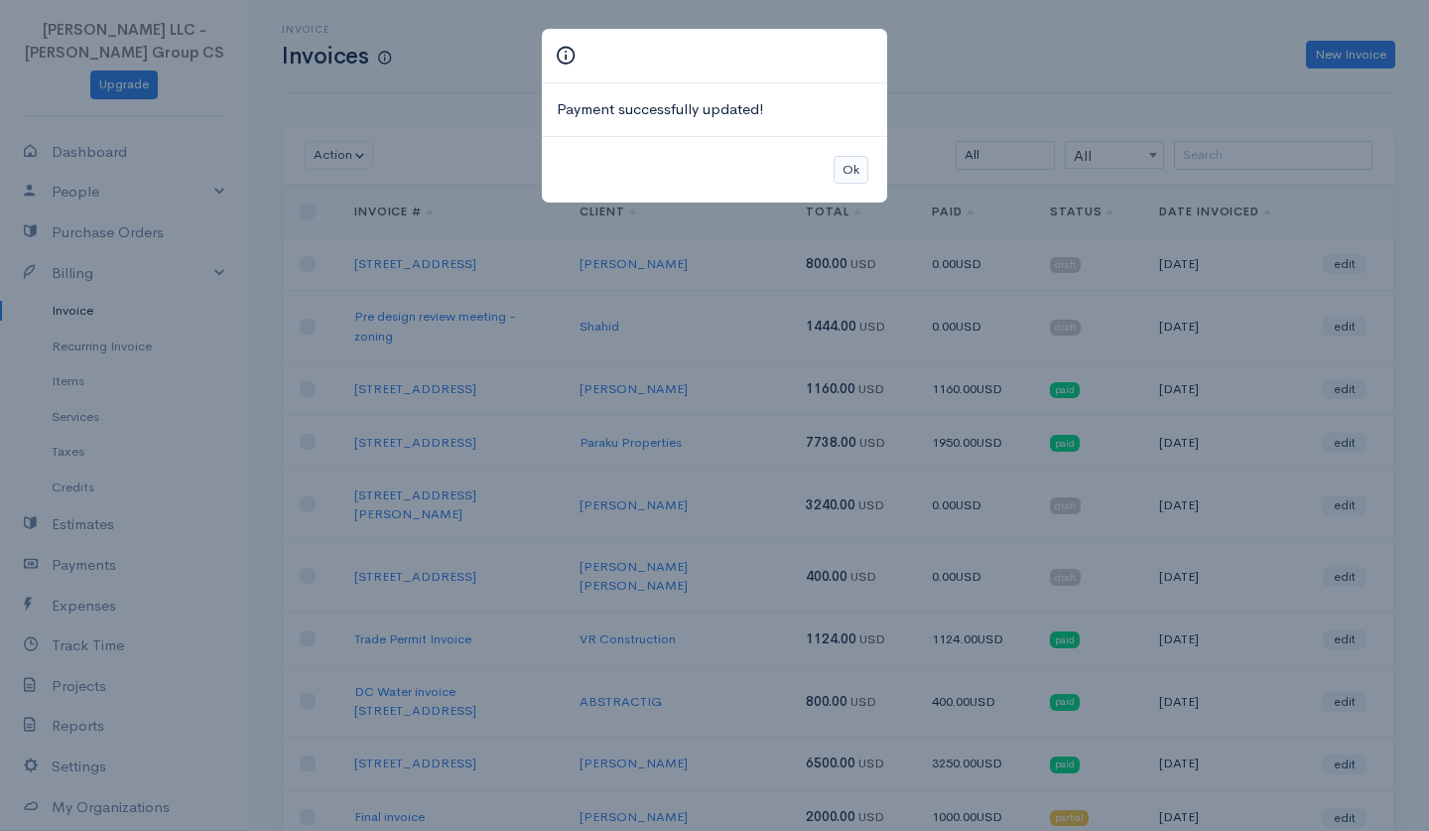
click at [862, 160] on button "Ok" at bounding box center [851, 170] width 35 height 29
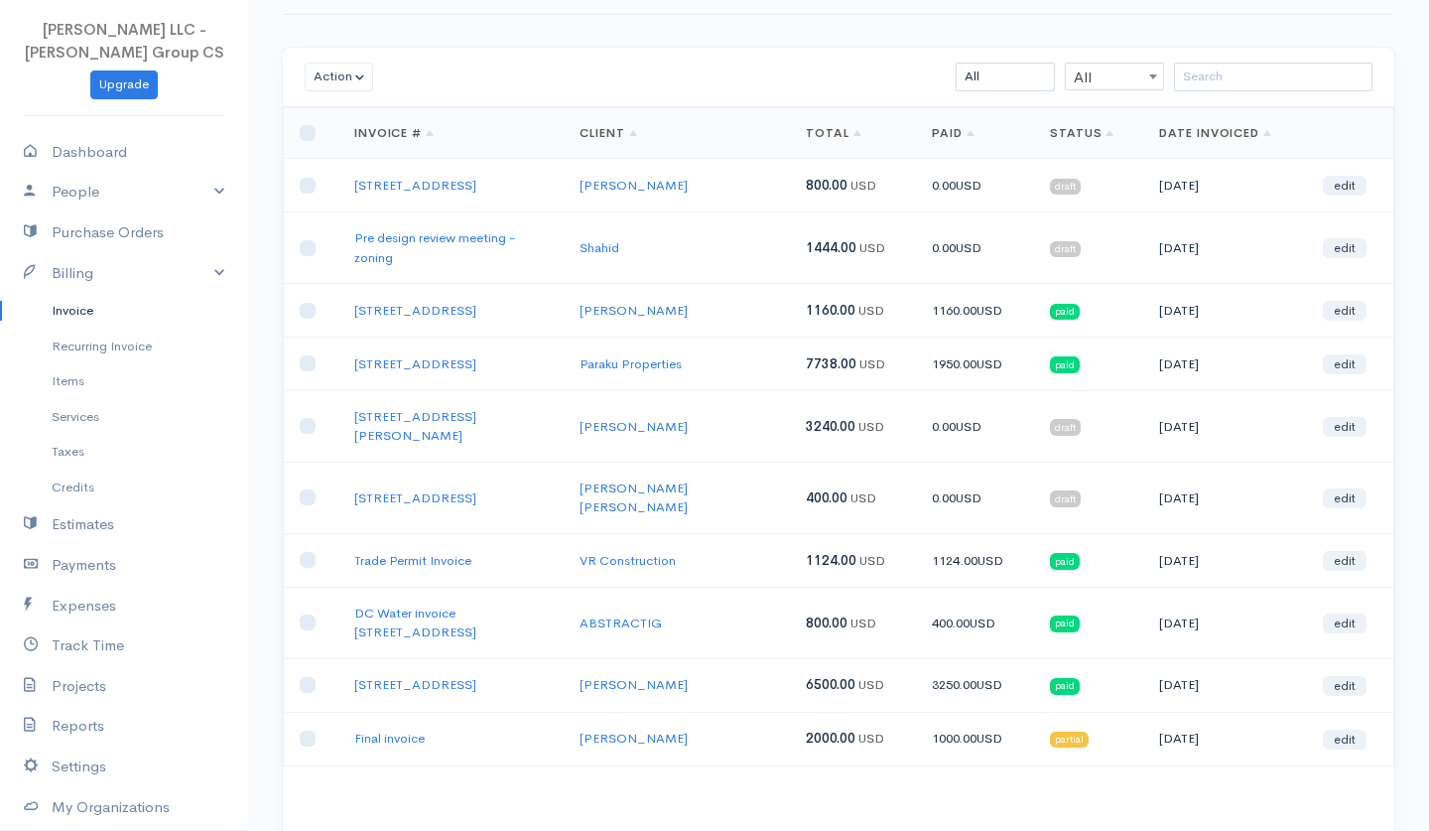
scroll to position [78, 0]
click at [476, 676] on link "[STREET_ADDRESS]" at bounding box center [415, 684] width 122 height 17
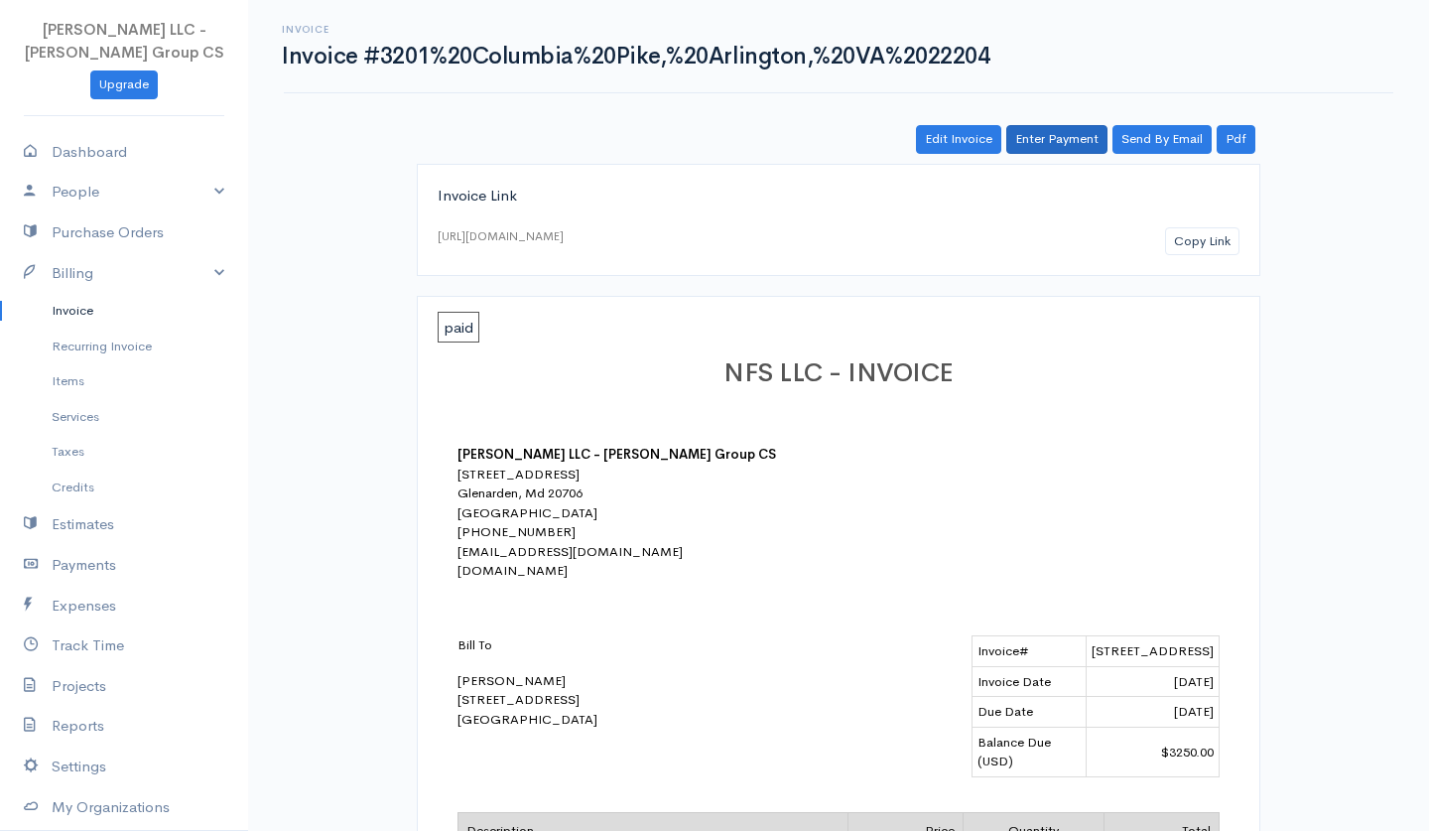
click at [1047, 141] on link "Enter Payment" at bounding box center [1056, 139] width 101 height 29
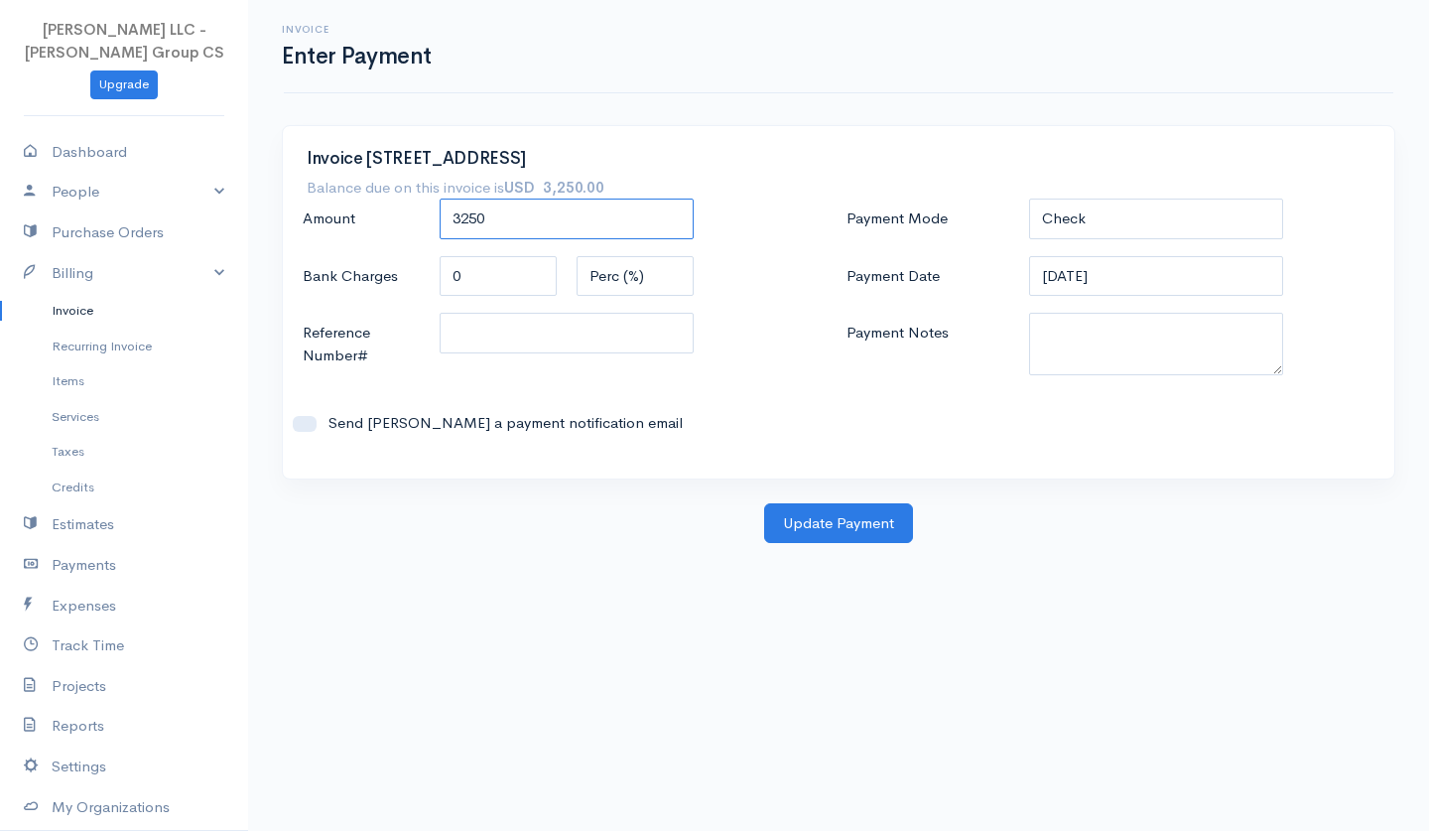
drag, startPoint x: 542, startPoint y: 223, endPoint x: 434, endPoint y: 221, distance: 108.2
click at [434, 221] on div "3250" at bounding box center [567, 219] width 274 height 43
type input "2"
type input "3000"
click at [784, 516] on button "Update Payment" at bounding box center [838, 523] width 149 height 41
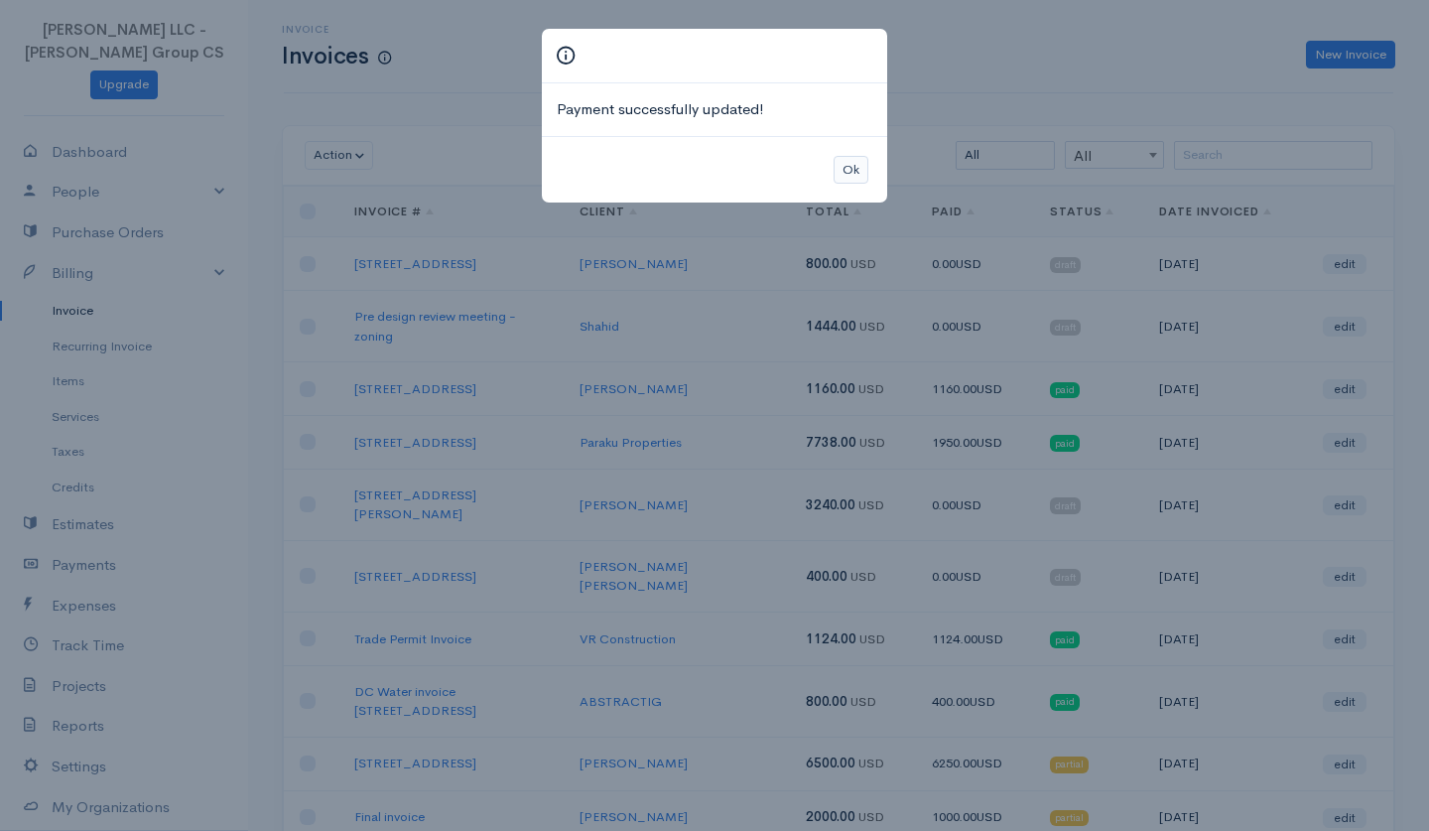
click at [854, 170] on button "Ok" at bounding box center [851, 170] width 35 height 29
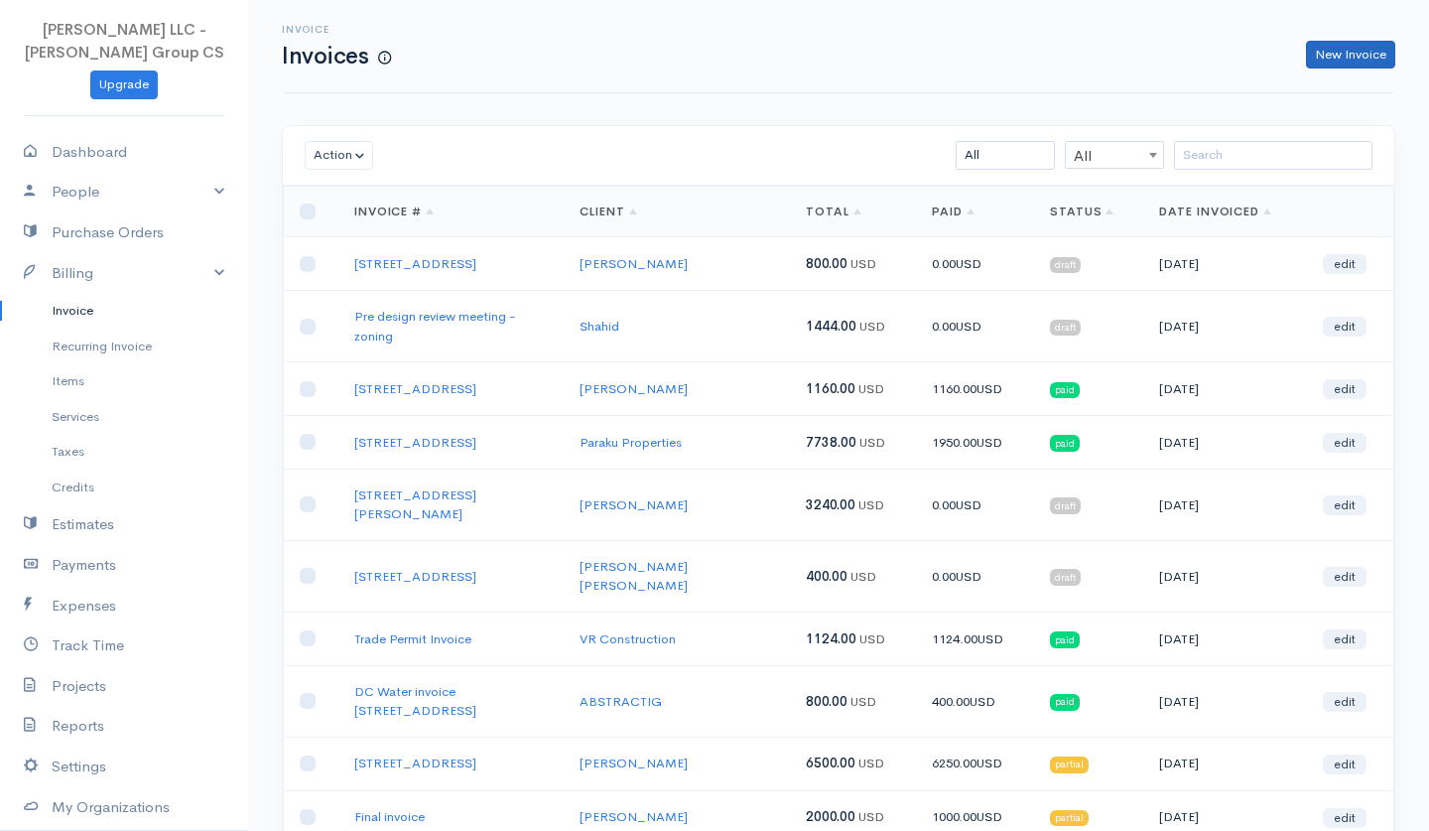
click at [1349, 65] on link "New Invoice" at bounding box center [1350, 55] width 89 height 29
select select "[GEOGRAPHIC_DATA]"
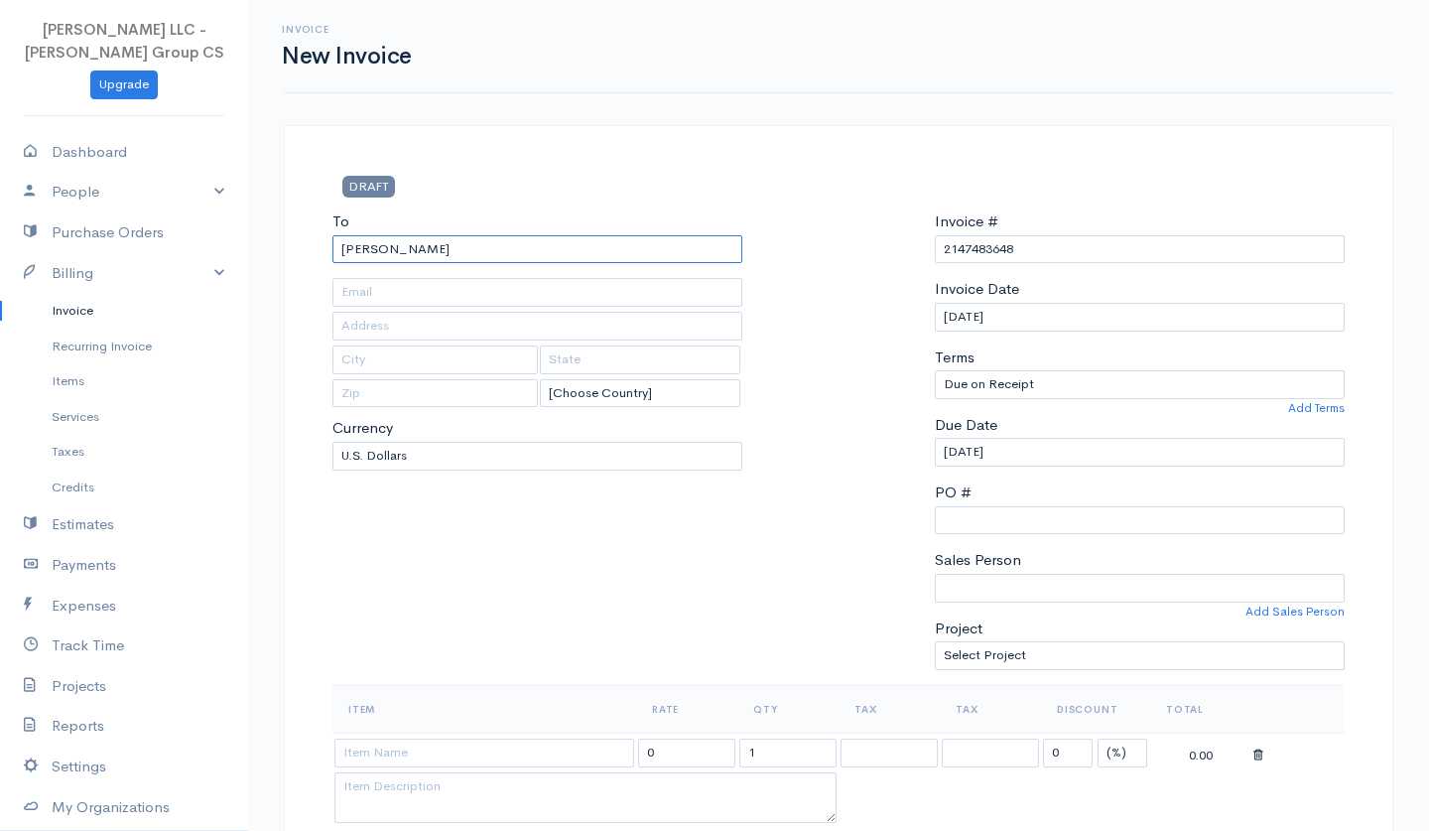
click at [360, 250] on input "[PERSON_NAME]" at bounding box center [537, 249] width 410 height 29
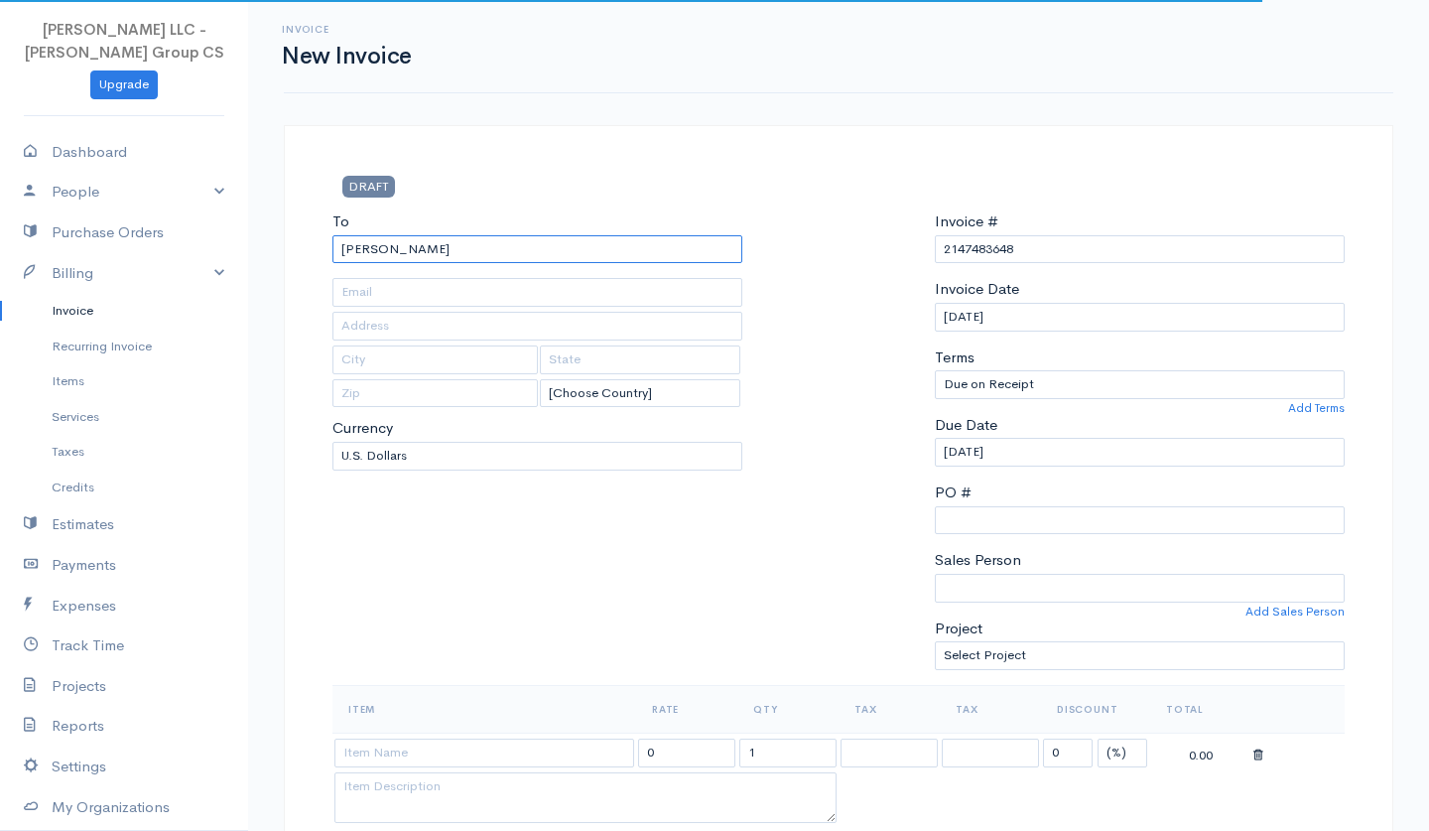
type input "[PERSON_NAME]"
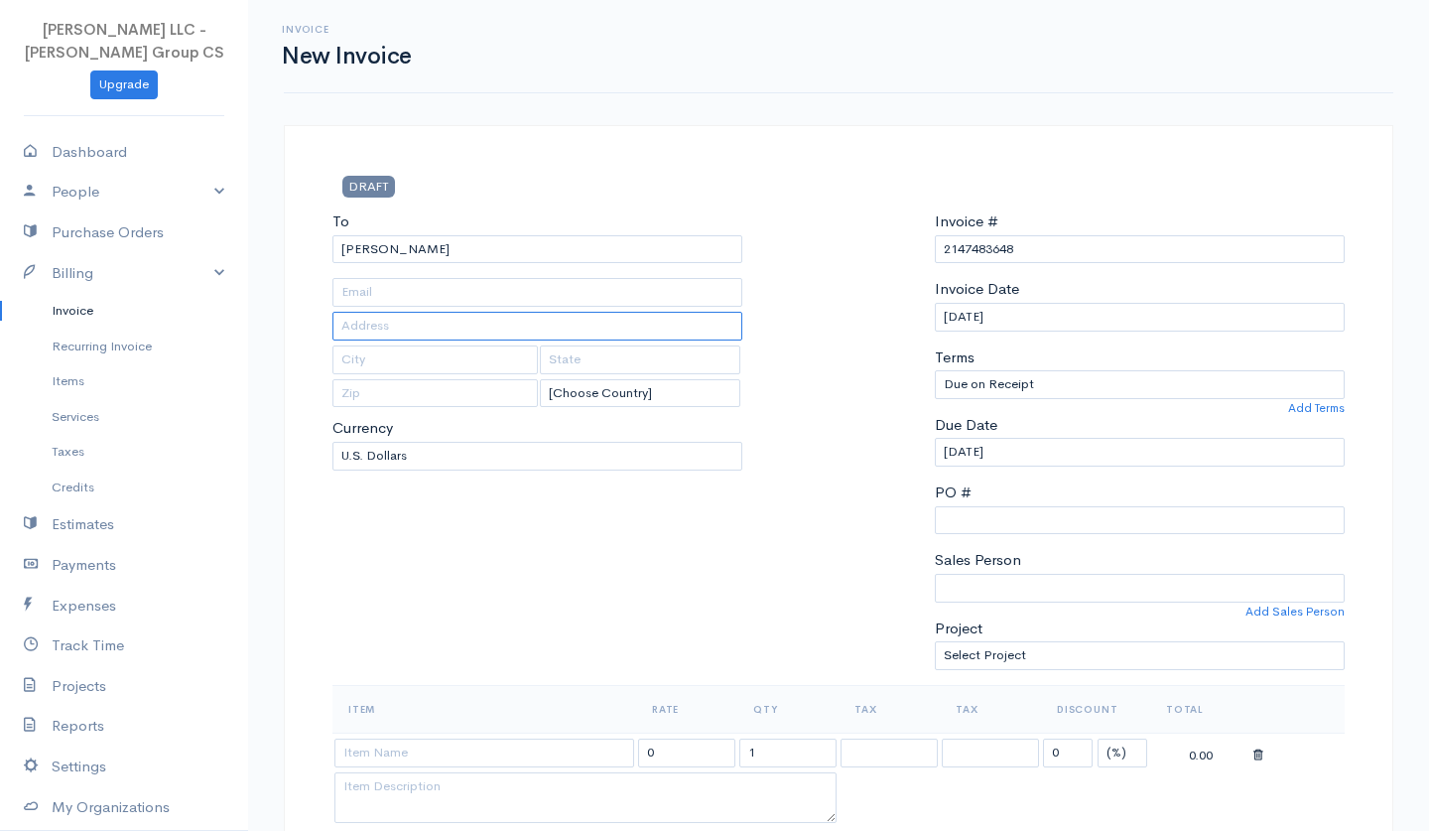
click at [396, 323] on input "text" at bounding box center [537, 326] width 410 height 29
type input "[STREET_ADDRESS]"
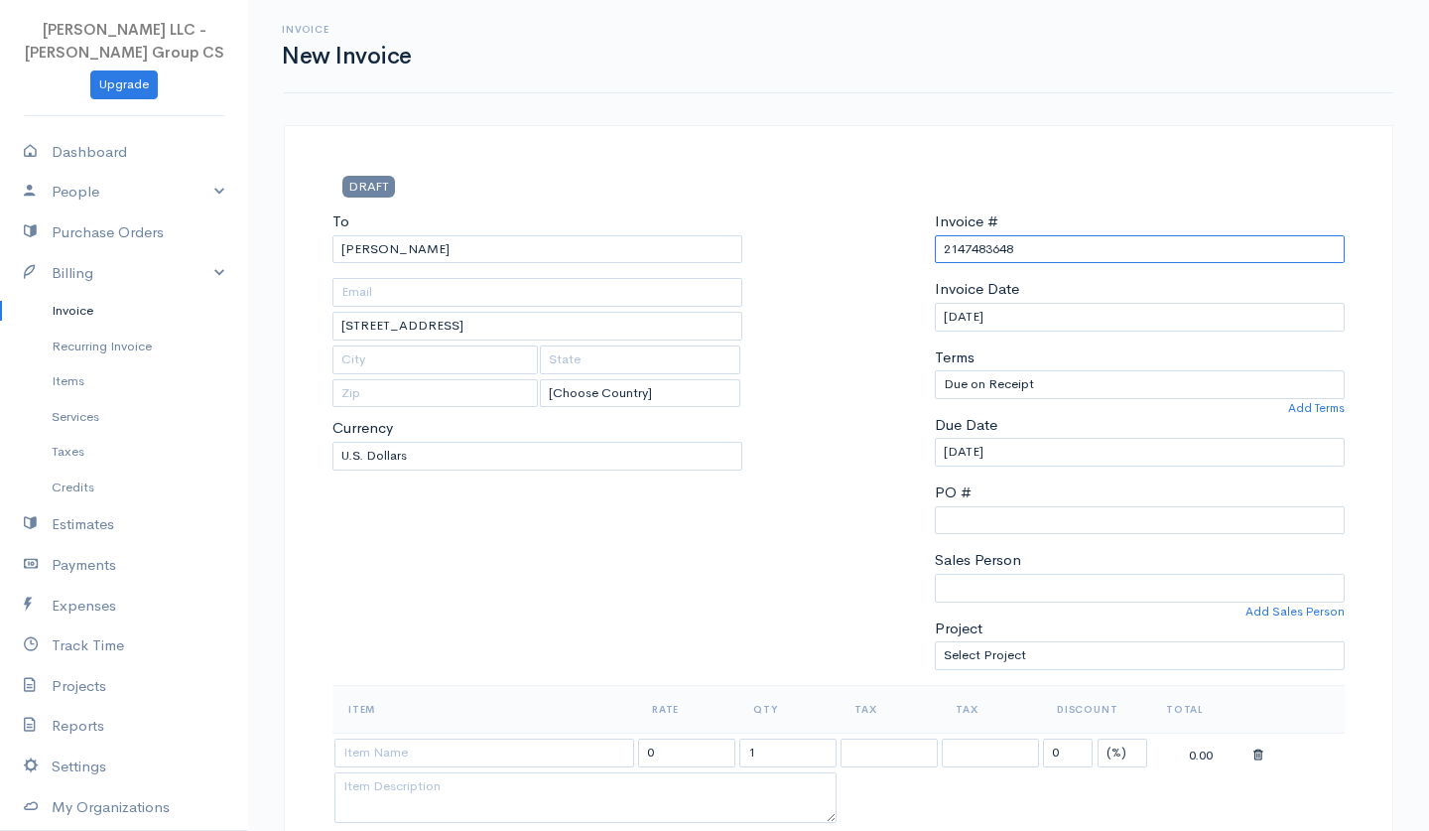
click at [965, 241] on input "2147483648" at bounding box center [1140, 249] width 410 height 29
type input "Two Permit - Renovation"
click at [833, 421] on div at bounding box center [838, 447] width 172 height 474
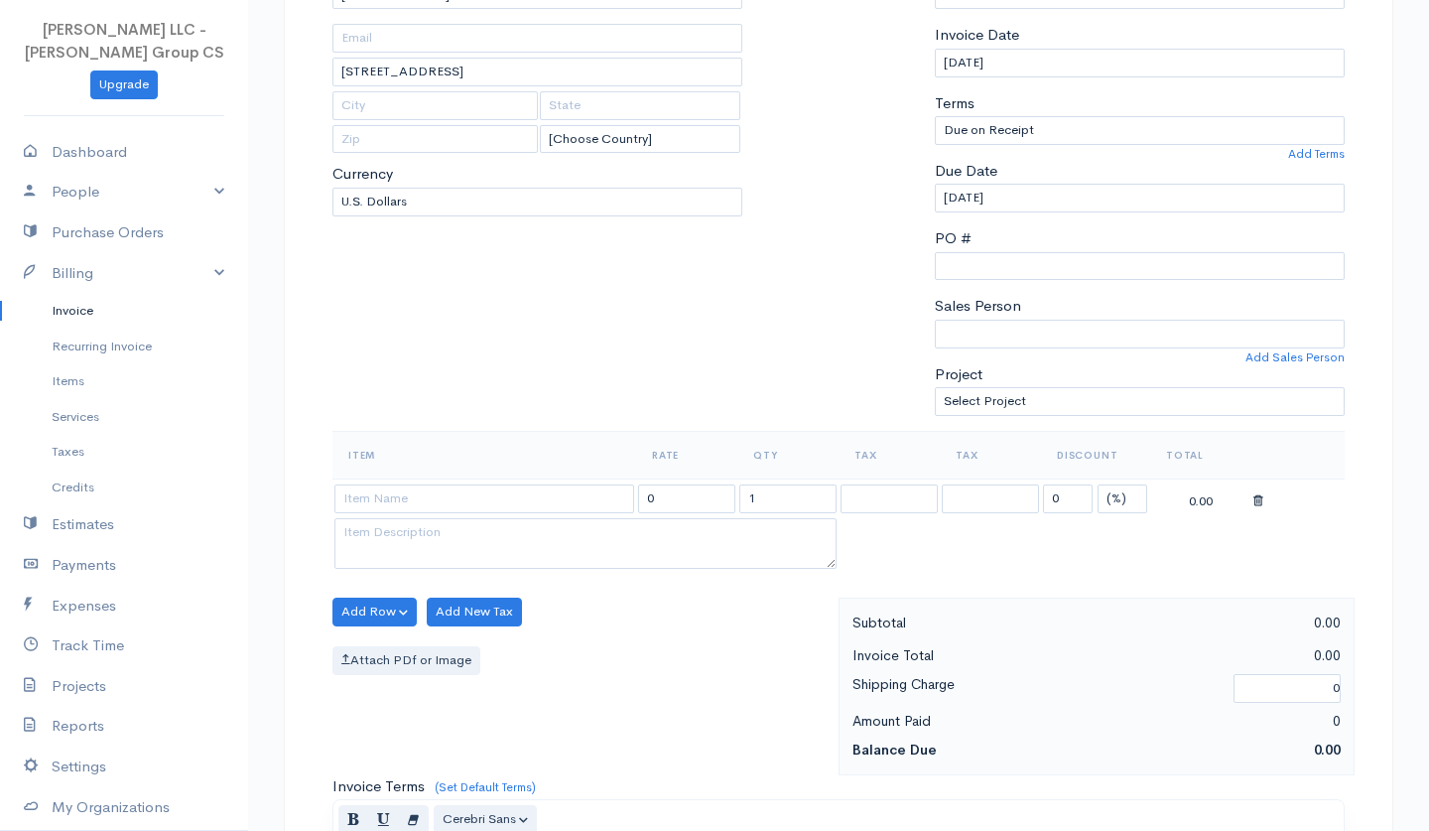
scroll to position [341, 0]
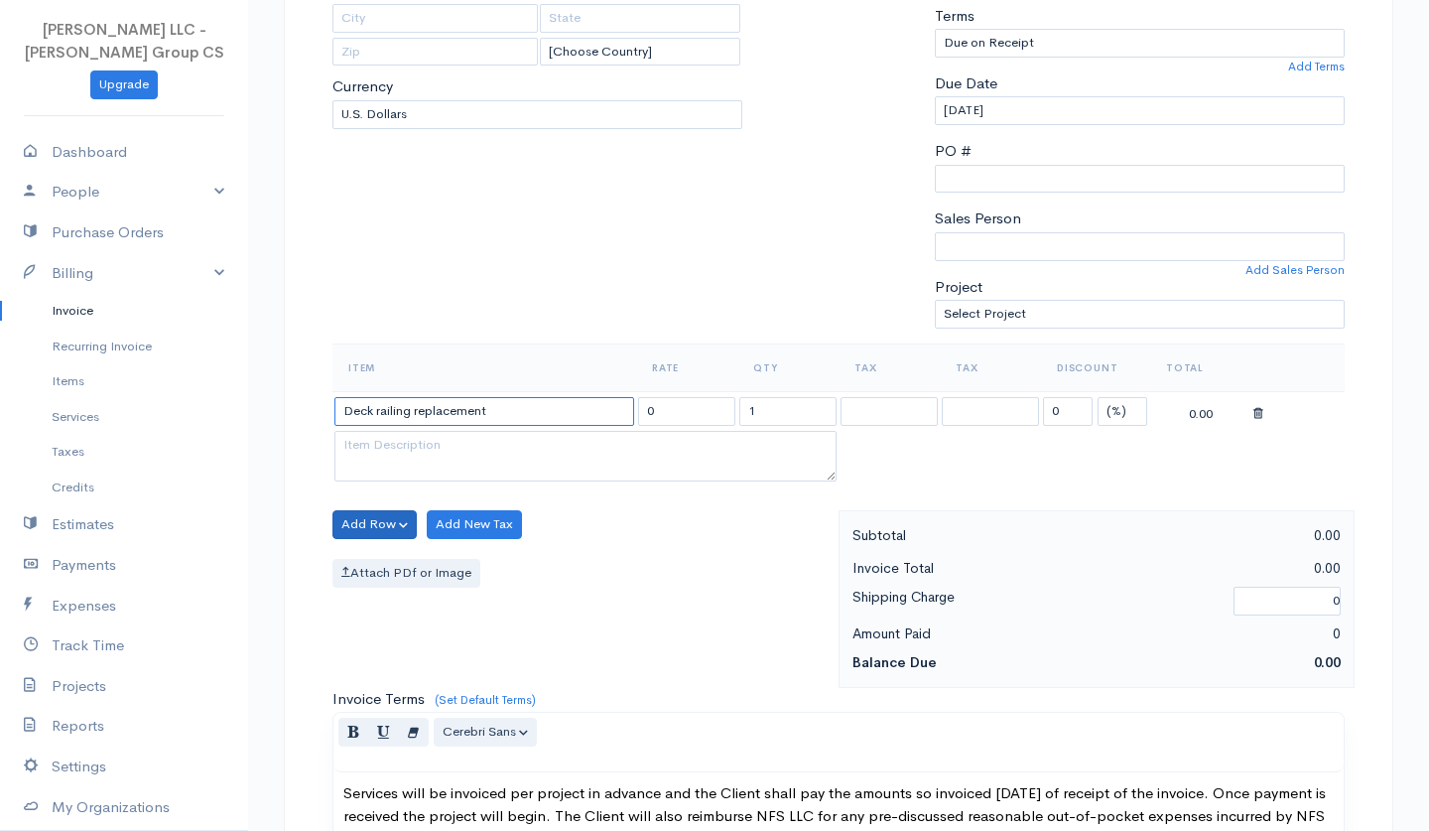
type input "Deck railing replacement"
click at [379, 522] on button "Add Row" at bounding box center [374, 524] width 84 height 29
click at [394, 552] on link "Add Item Row" at bounding box center [411, 564] width 157 height 35
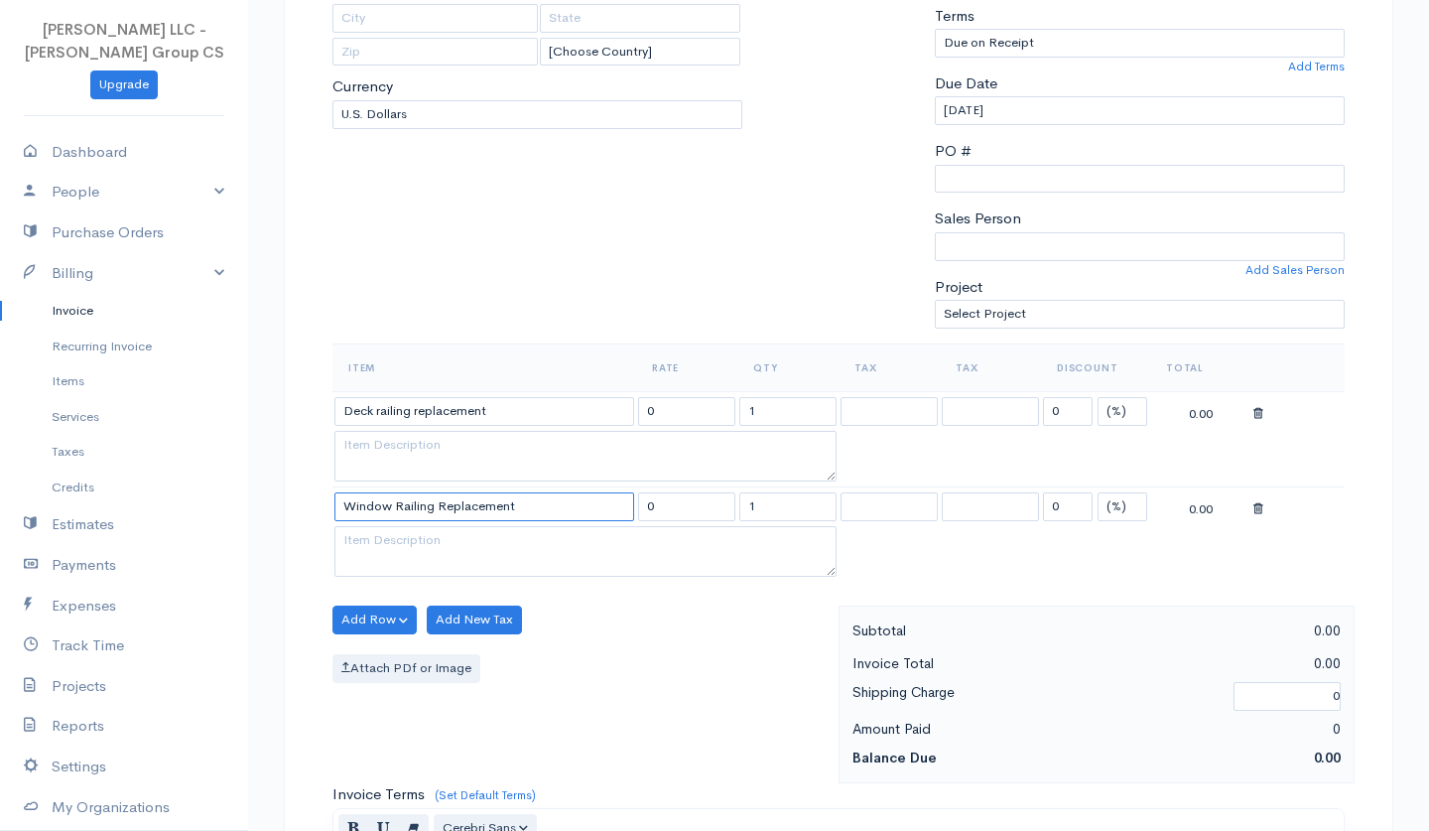
type input "Window Railing Replacement"
click at [672, 403] on input "0" at bounding box center [686, 411] width 97 height 29
type input "400"
click at [703, 492] on input "0" at bounding box center [686, 506] width 97 height 29
type input "400"
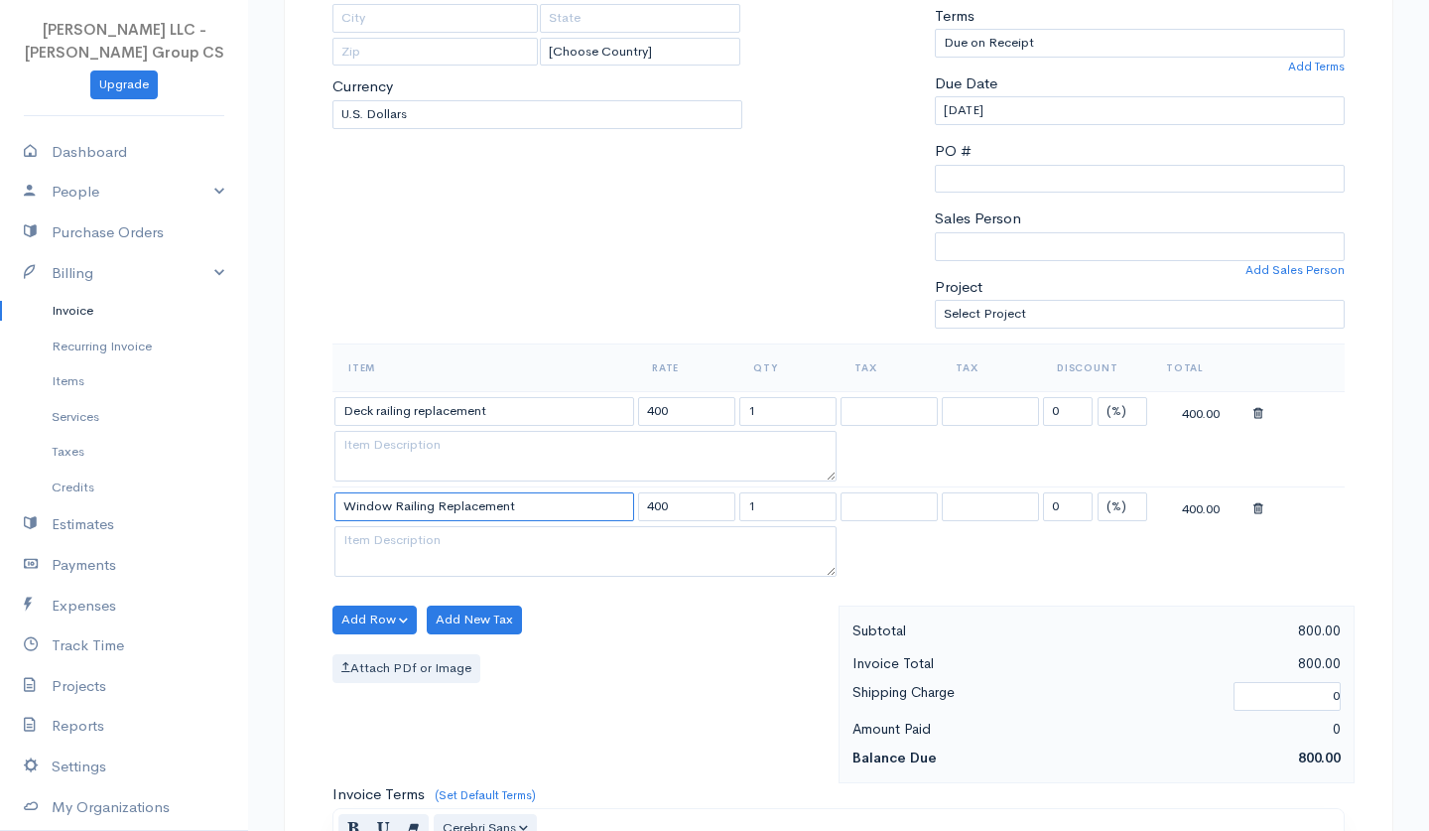
click at [413, 502] on input "Window Railing Replacement" at bounding box center [484, 506] width 300 height 29
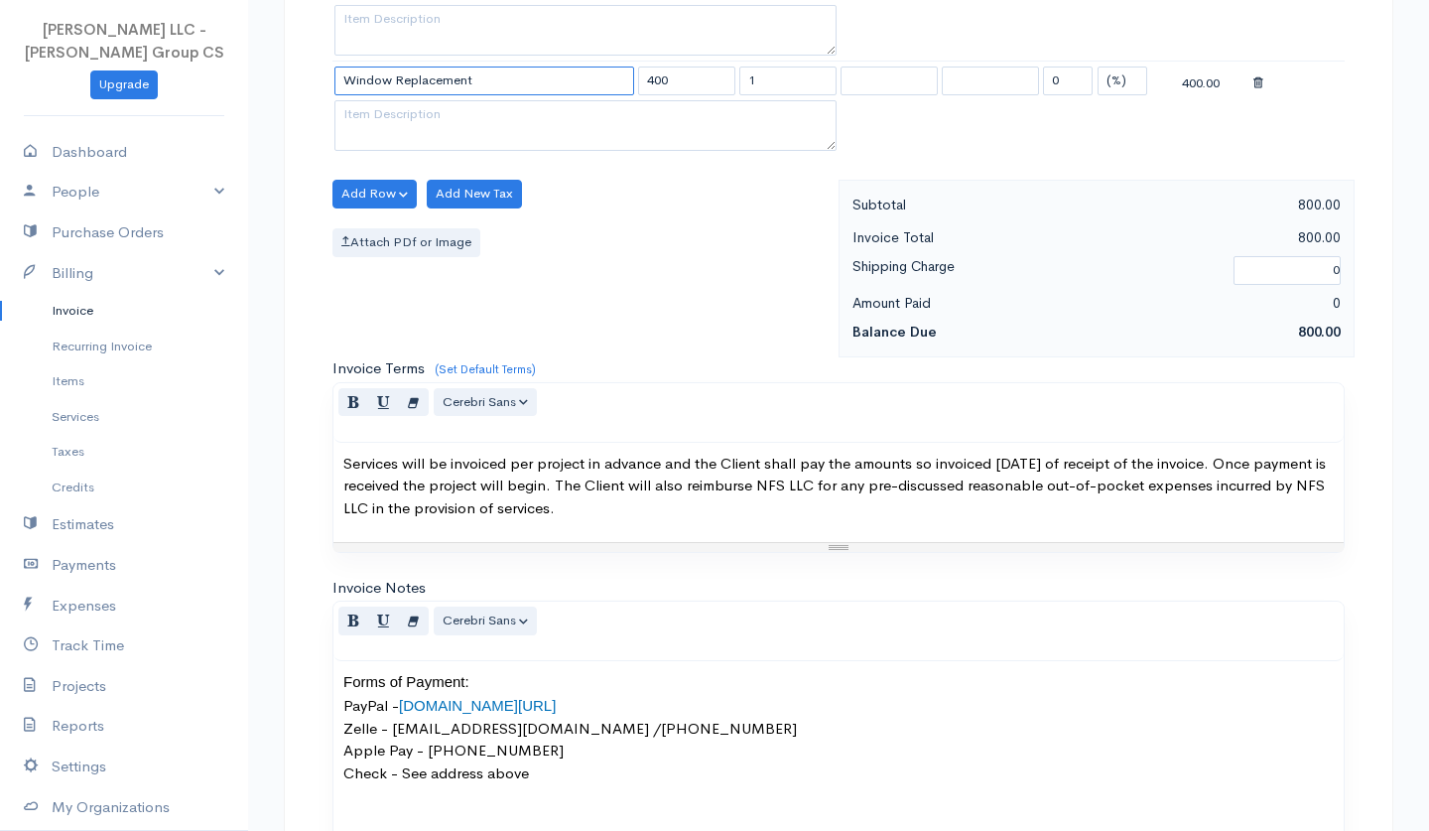
scroll to position [652, 0]
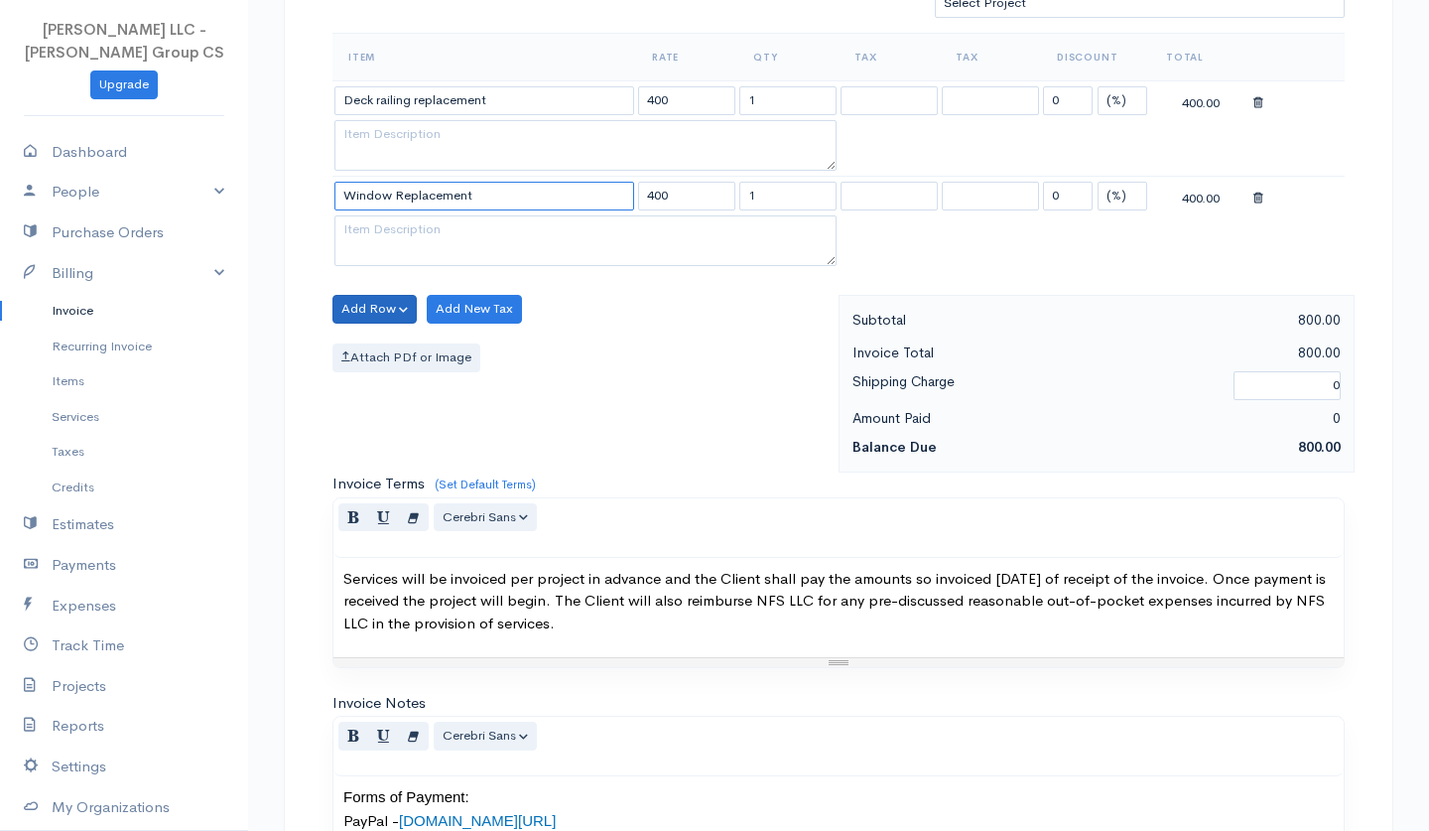
type input "Window Replacement"
click at [393, 295] on button "Add Row" at bounding box center [374, 309] width 84 height 29
click at [407, 332] on link "Add Item Row" at bounding box center [411, 348] width 157 height 35
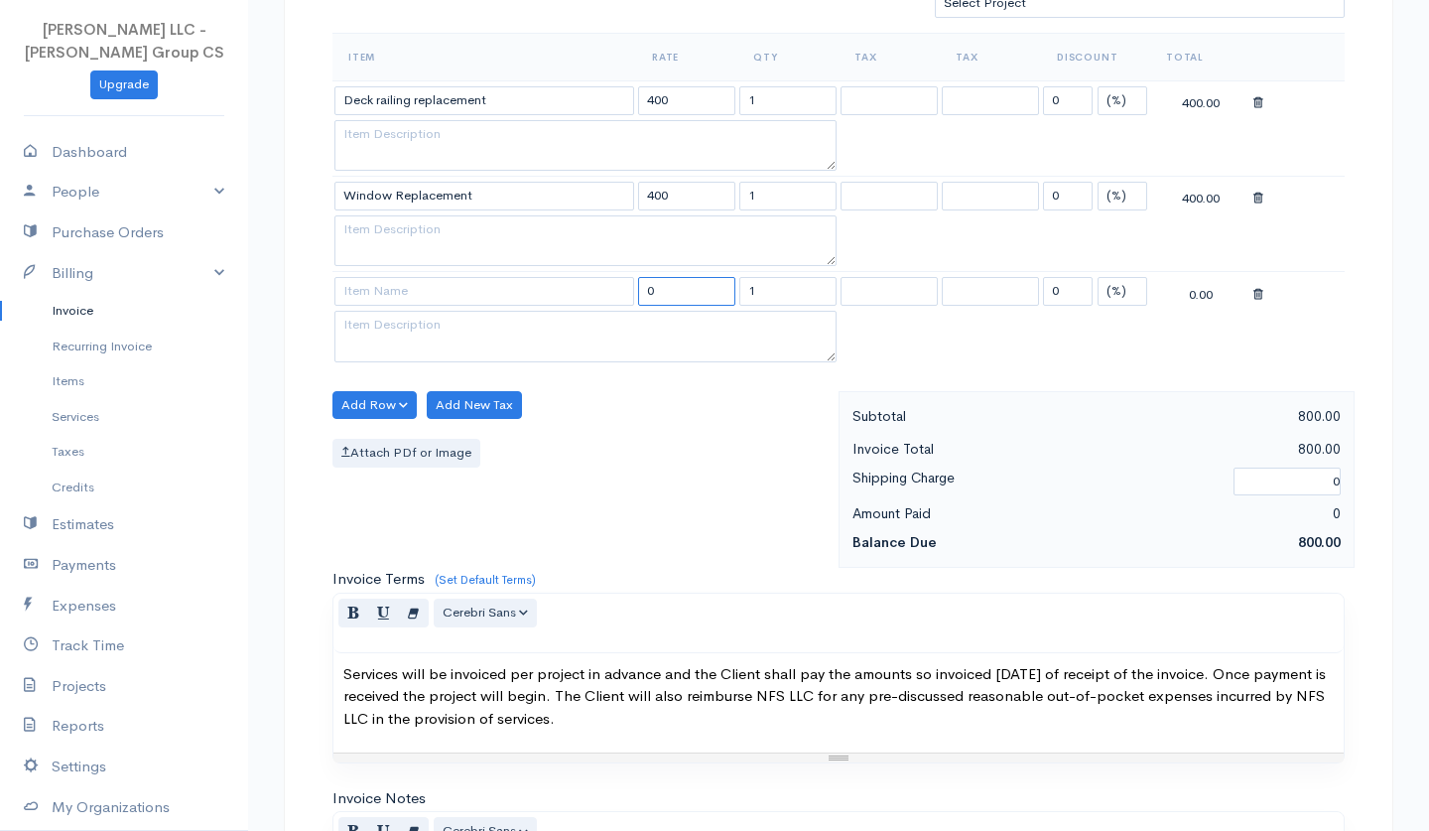
drag, startPoint x: 676, startPoint y: 278, endPoint x: 564, endPoint y: 278, distance: 112.1
click at [564, 278] on tr "0 1 0 (%) Flat 0.00" at bounding box center [838, 291] width 1012 height 39
type input "37"
drag, startPoint x: 783, startPoint y: 279, endPoint x: 728, endPoint y: 279, distance: 54.6
click at [728, 279] on tr "37 1 0 (%) Flat 37.00" at bounding box center [838, 291] width 1012 height 39
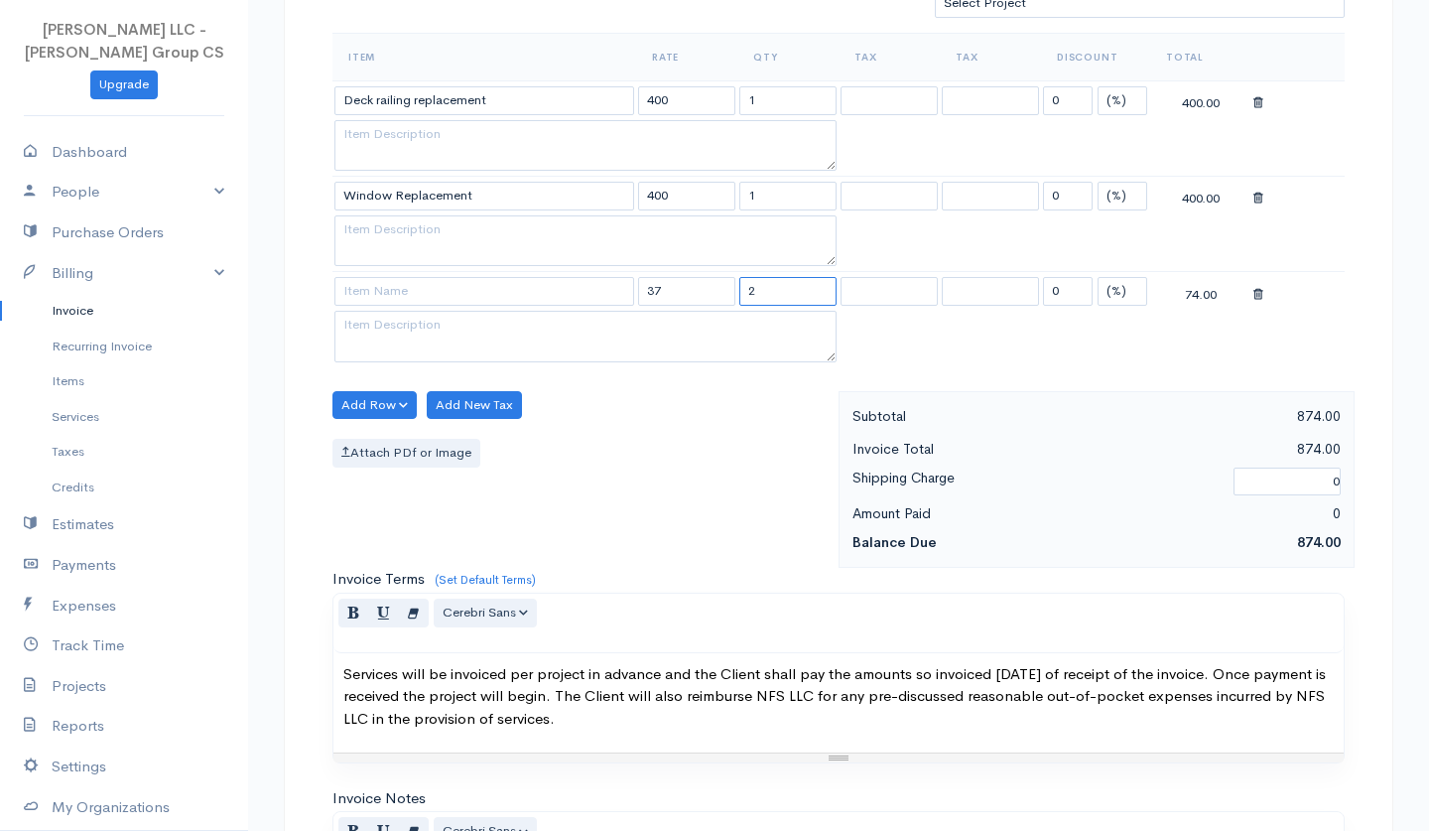
type input "2"
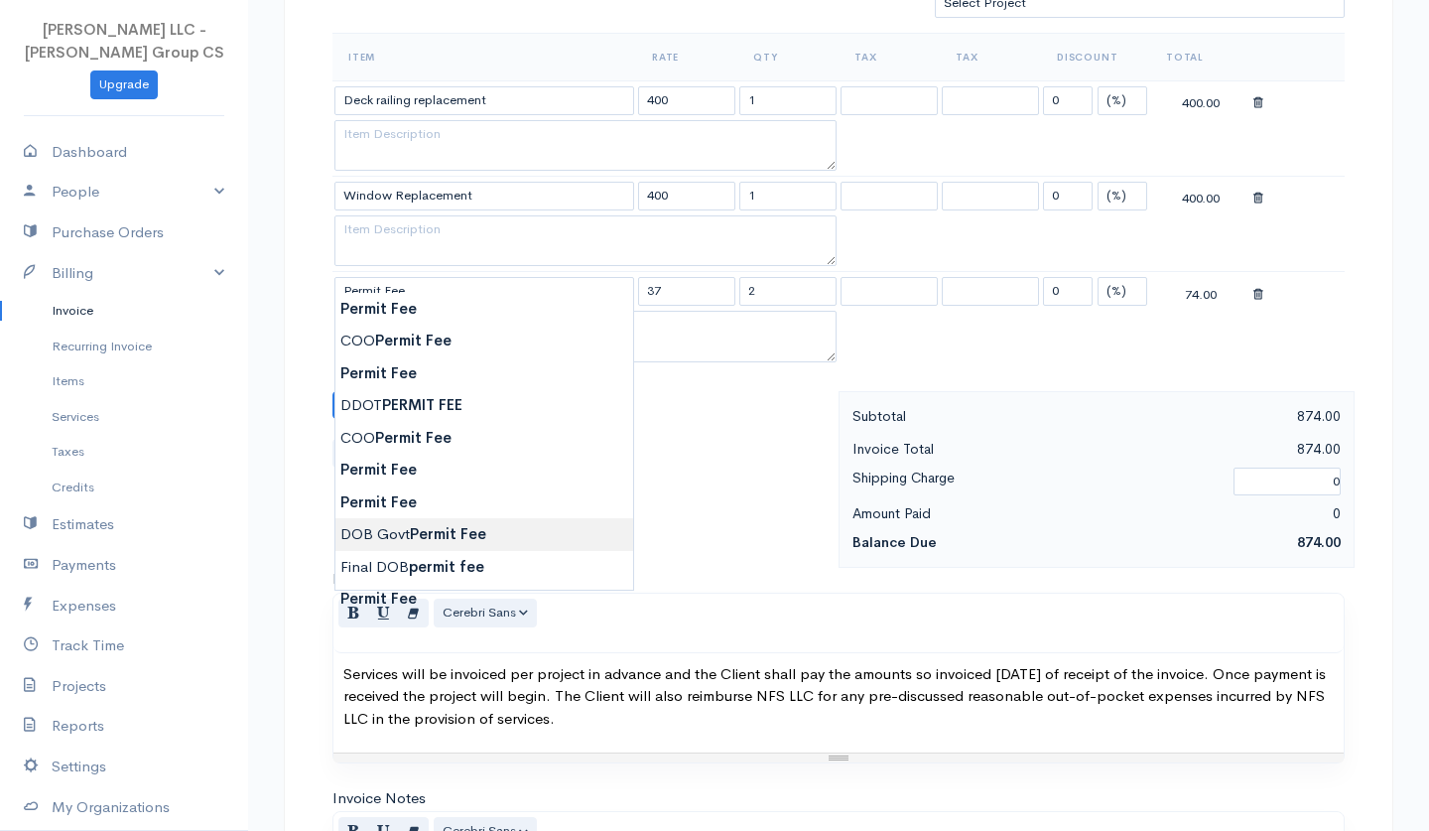
type input "DOB Govt Permit Fee"
click at [453, 530] on body "[PERSON_NAME] LLC - [PERSON_NAME] Group CS Upgrade Dashboard People Clients Ven…" at bounding box center [714, 359] width 1429 height 2023
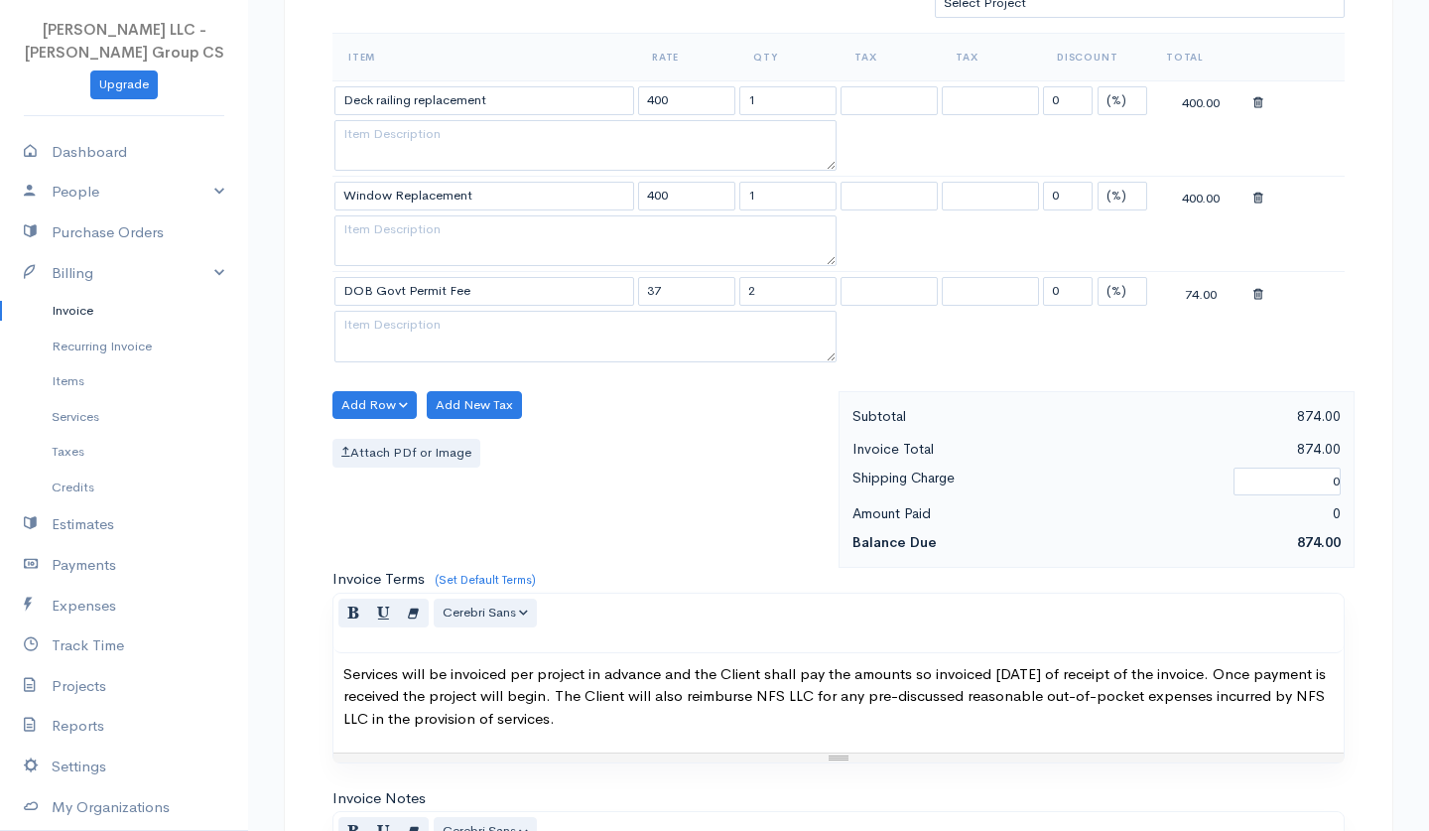
click at [666, 450] on div "Attach PDf or Image" at bounding box center [580, 453] width 496 height 29
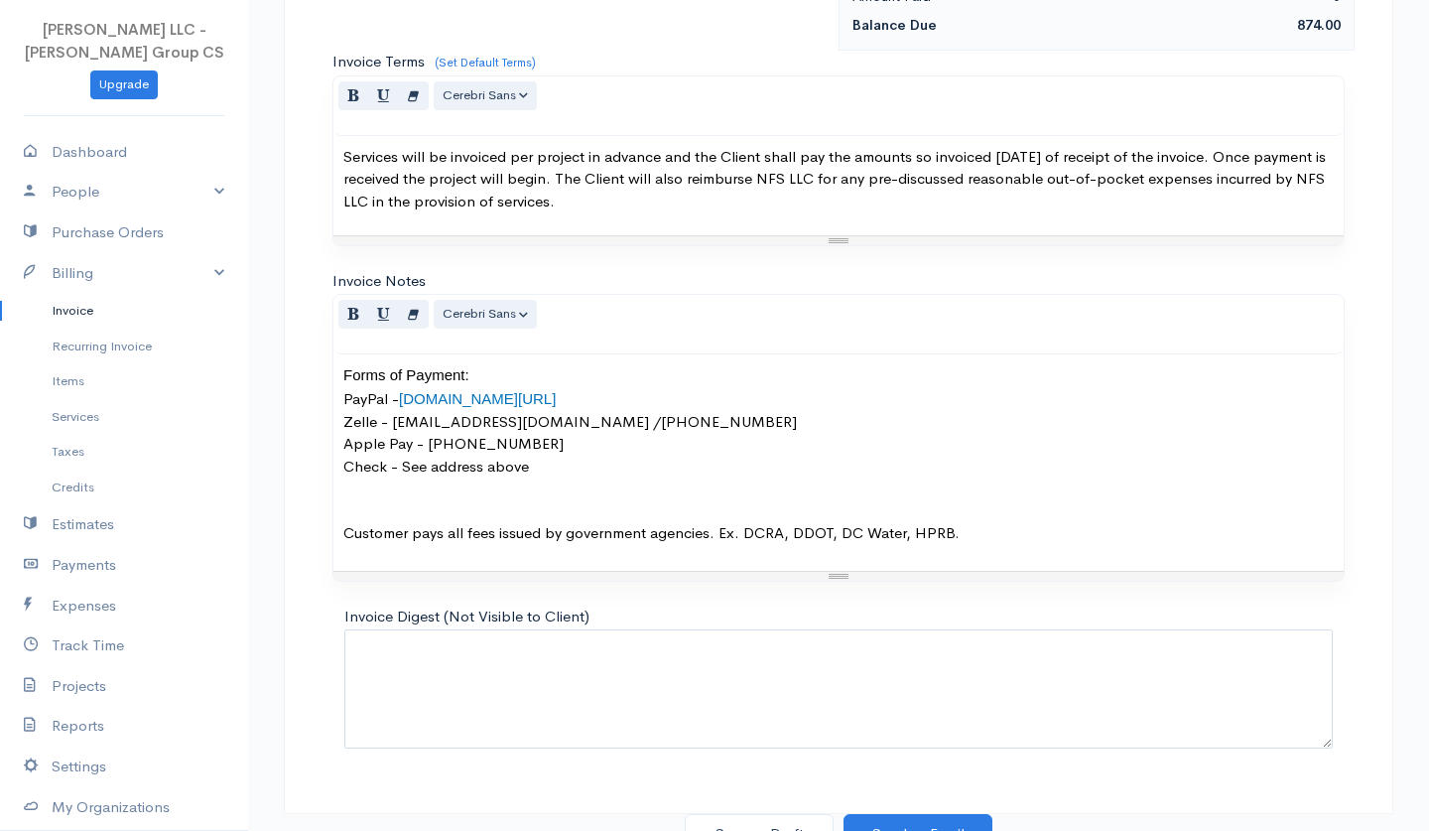
scroll to position [1168, 0]
click at [763, 815] on button "Save as Draft" at bounding box center [759, 835] width 149 height 41
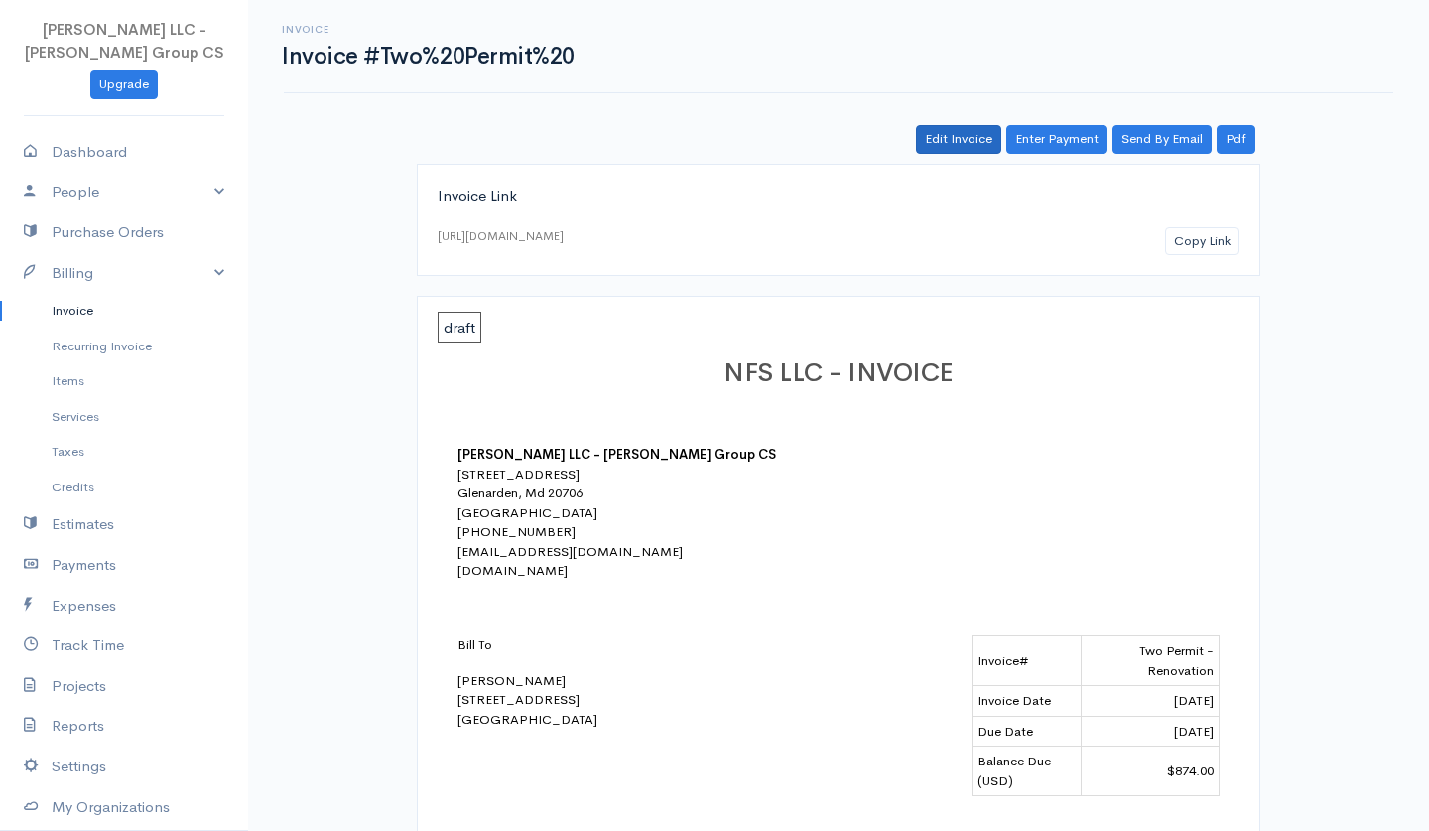
click at [982, 138] on link "Edit Invoice" at bounding box center [958, 139] width 85 height 29
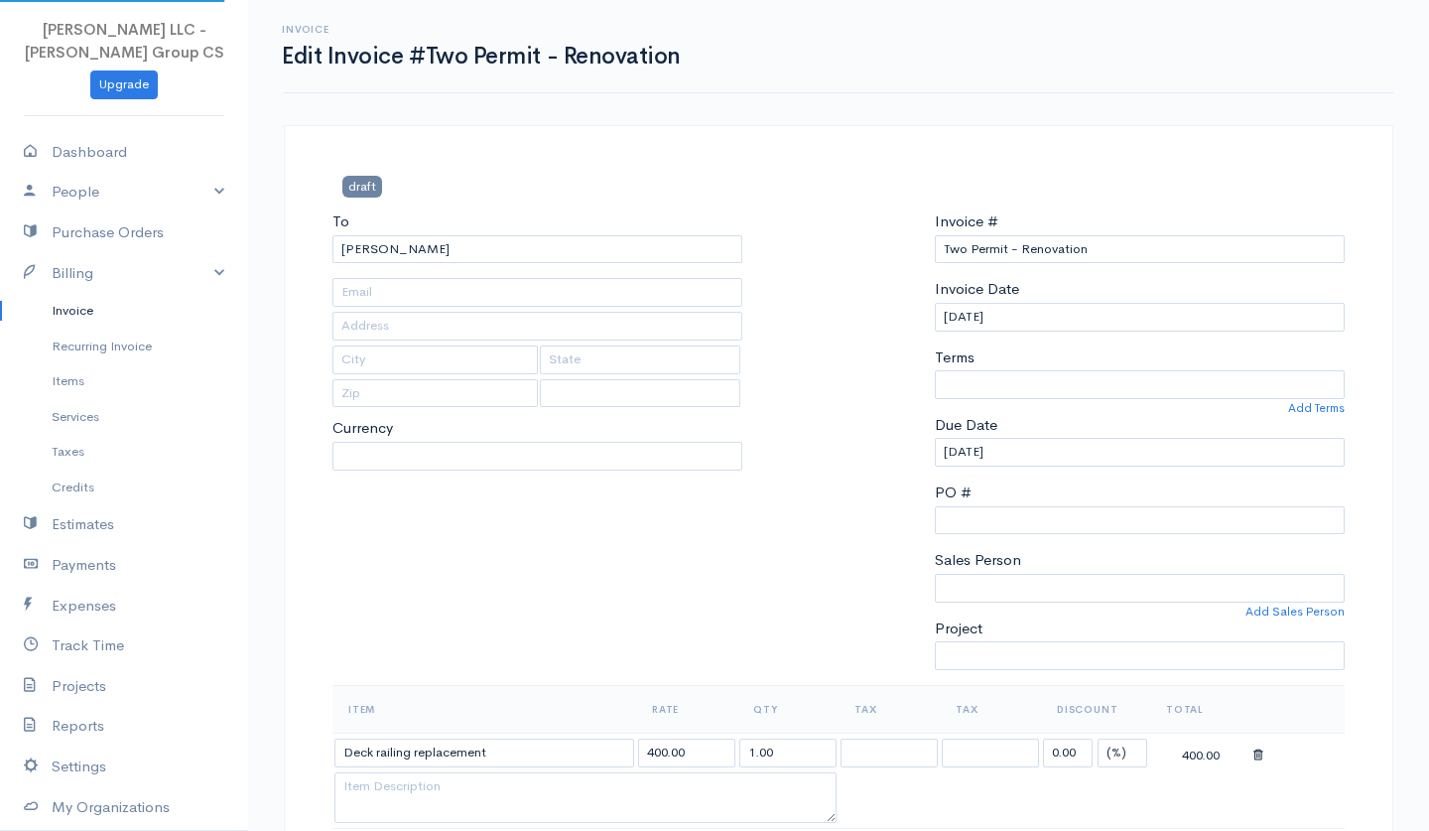
type input "[STREET_ADDRESS]"
select select "[GEOGRAPHIC_DATA]"
select select "USD"
select select "0"
select select
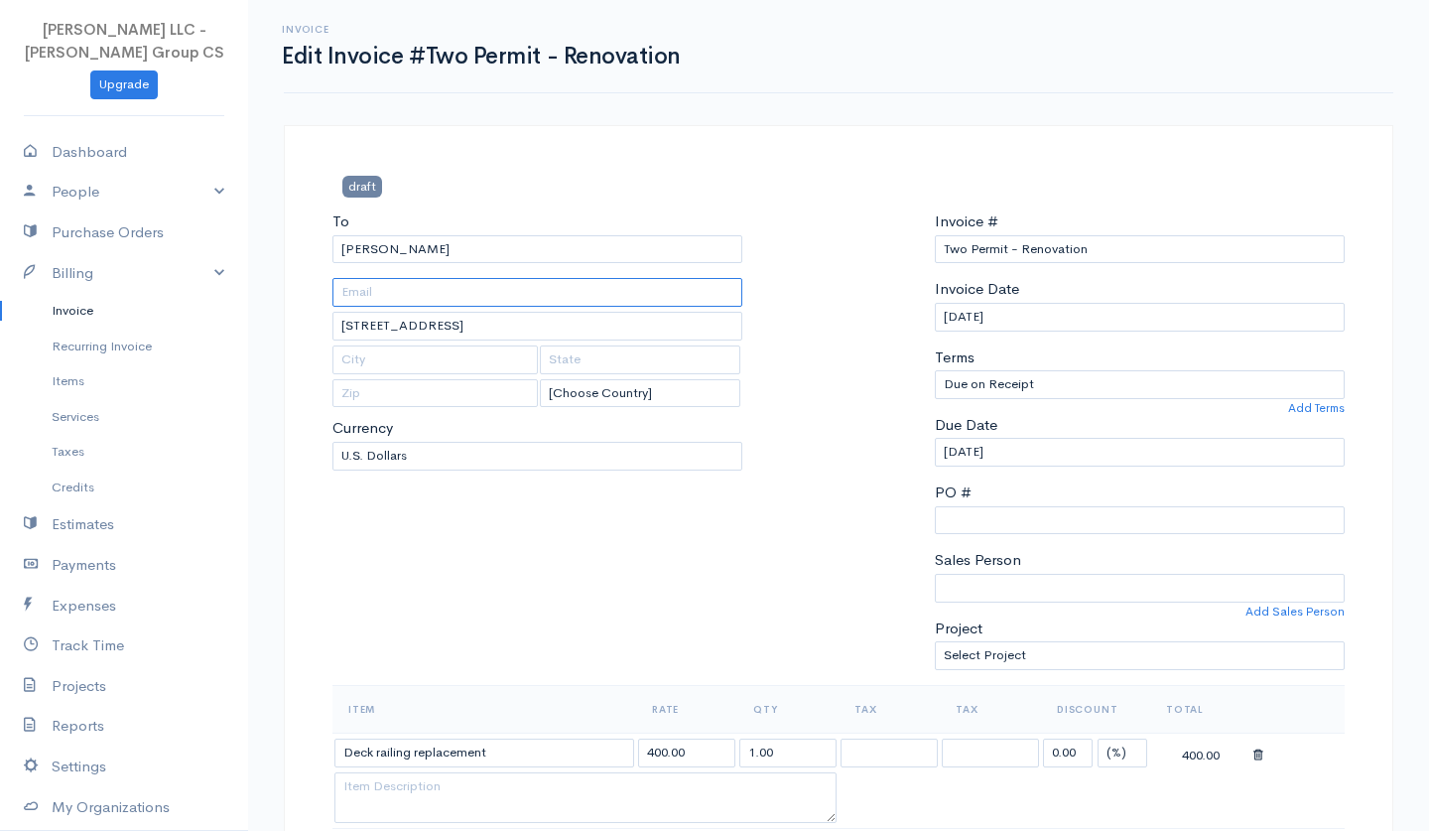
click at [564, 293] on input "text" at bounding box center [537, 292] width 410 height 29
type input "[EMAIL_ADDRESS][DOMAIN_NAME]"
click at [885, 308] on div at bounding box center [838, 447] width 172 height 474
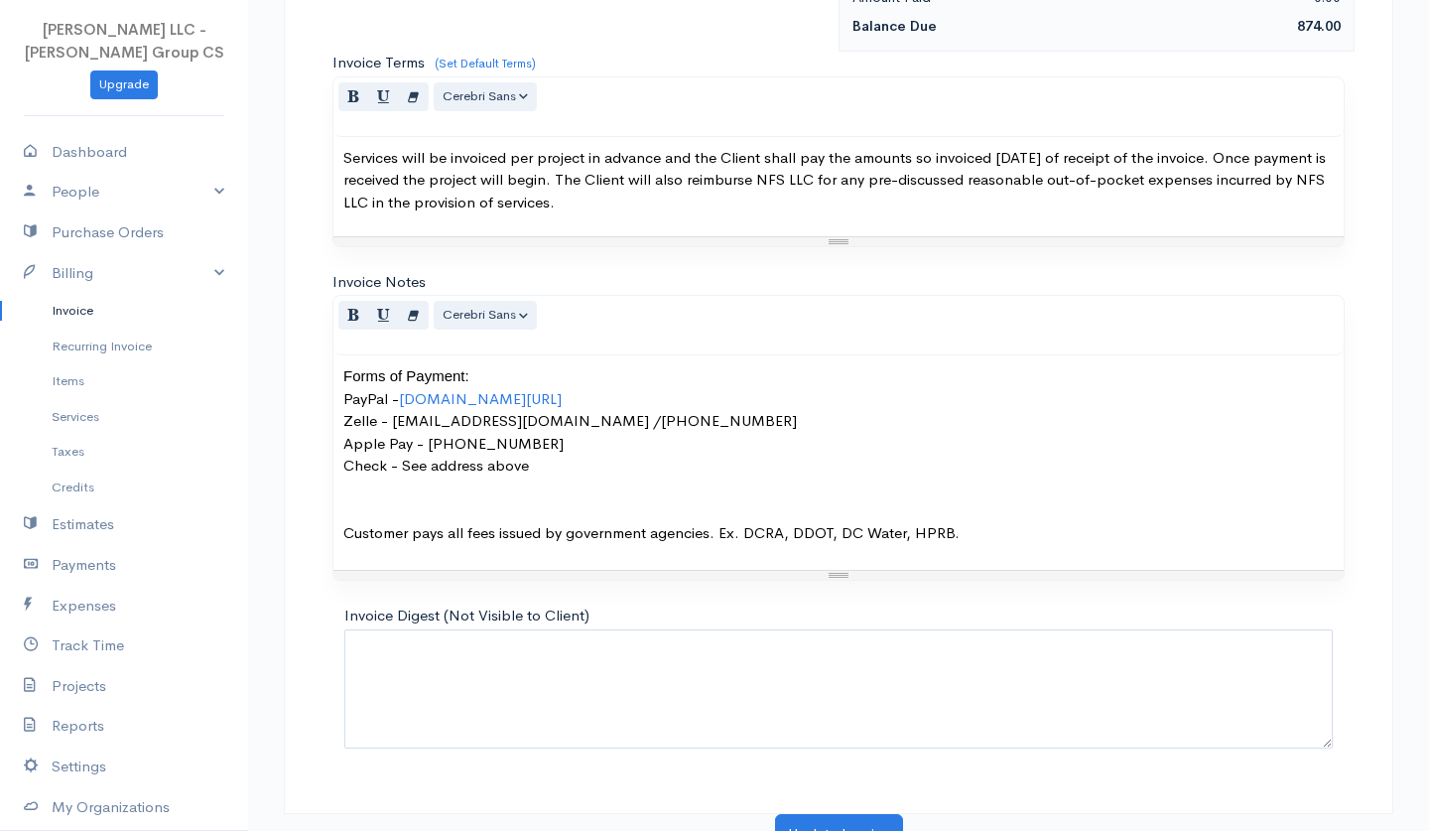
scroll to position [1166, 0]
click at [829, 818] on button "Update Invoice" at bounding box center [839, 836] width 128 height 41
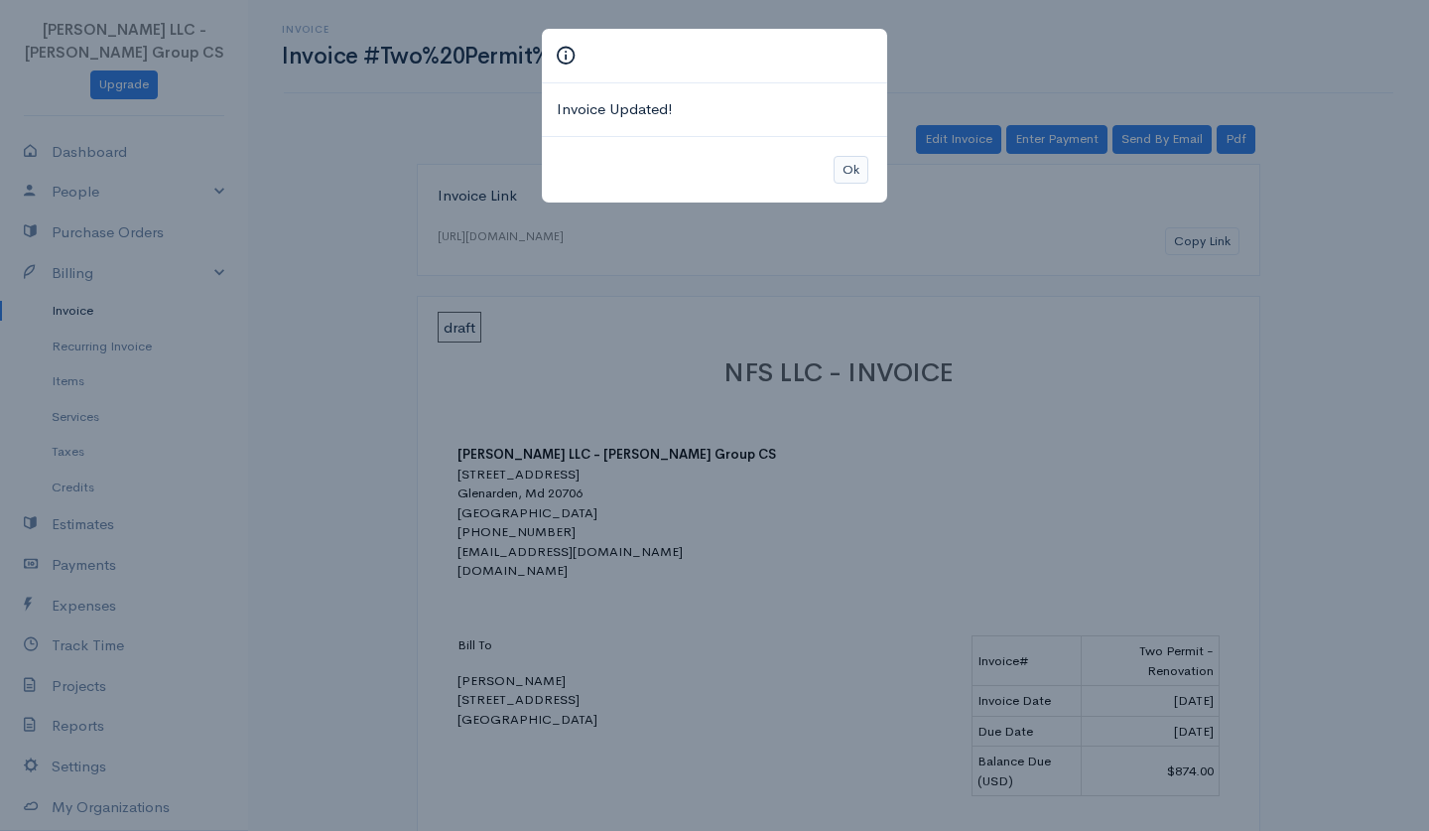
click at [846, 175] on button "Ok" at bounding box center [851, 170] width 35 height 29
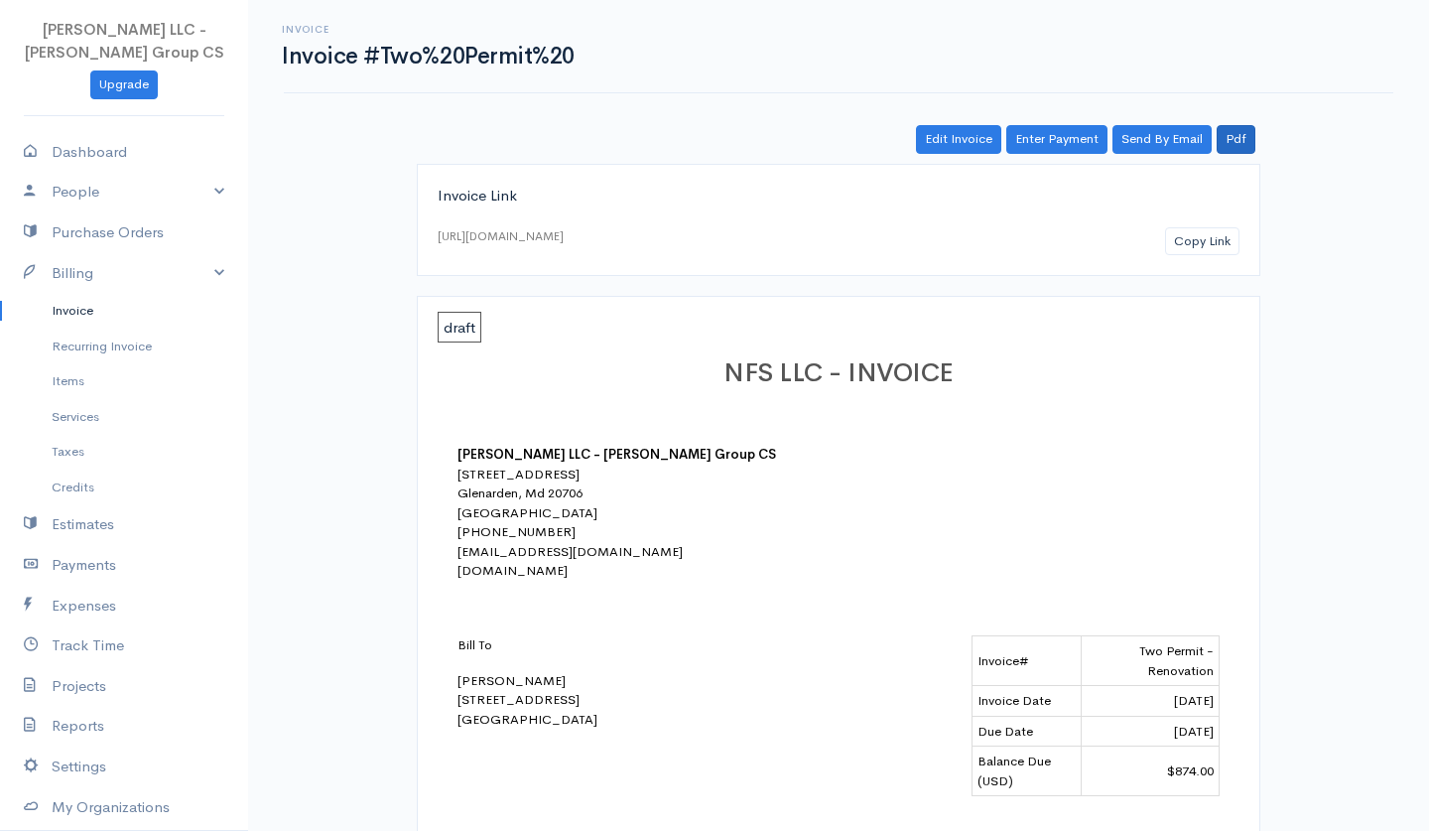
click at [1237, 133] on link "Pdf" at bounding box center [1236, 139] width 39 height 29
click at [1179, 243] on button "Copy Link" at bounding box center [1202, 241] width 74 height 29
click at [79, 312] on link "Invoice" at bounding box center [124, 311] width 248 height 36
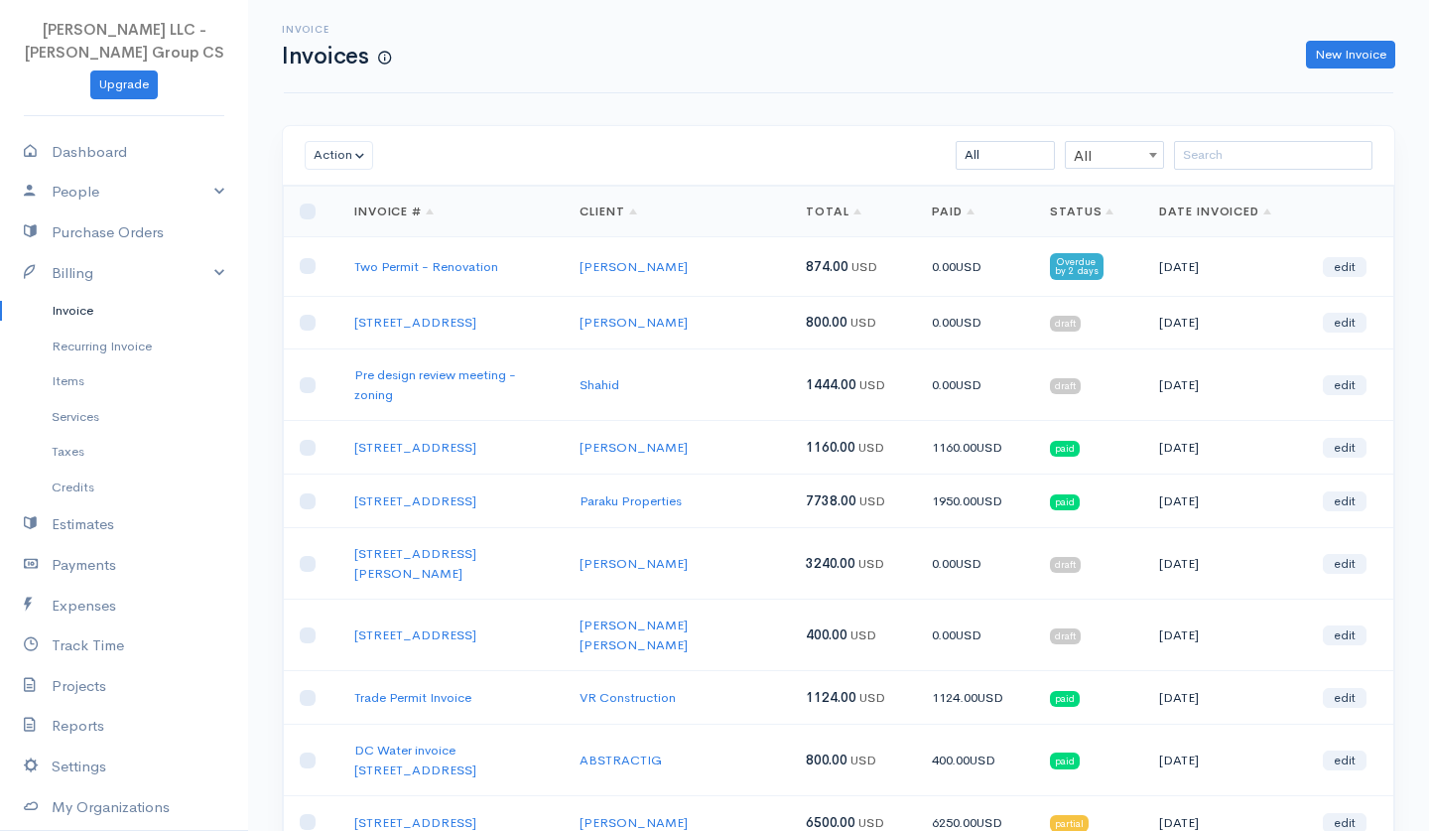
click at [1054, 212] on link "Status" at bounding box center [1082, 211] width 65 height 16
